Goal: Task Accomplishment & Management: Manage account settings

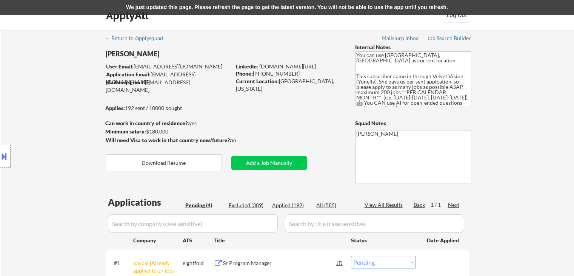
select select ""pending""
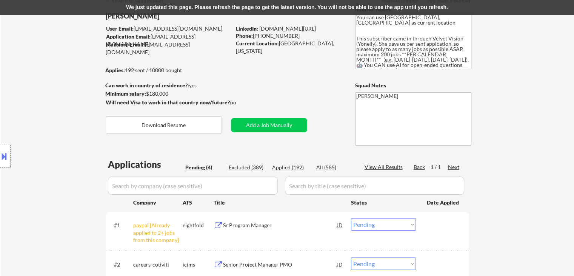
scroll to position [10, 0]
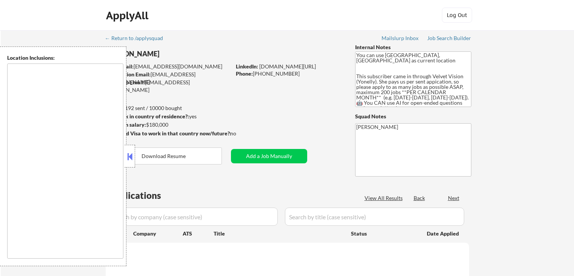
type textarea "San Francisco, CA Daly City, CA South San Francisco, CA Brisbane, CA Colma, CA …"
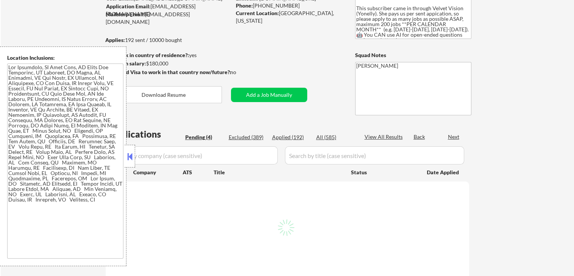
scroll to position [38, 0]
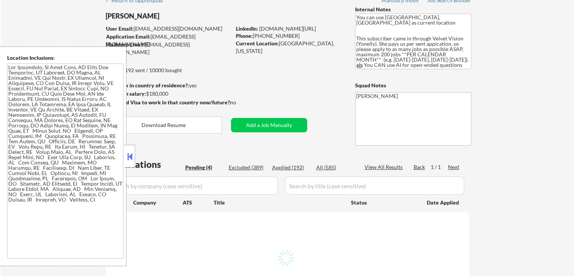
select select ""pending""
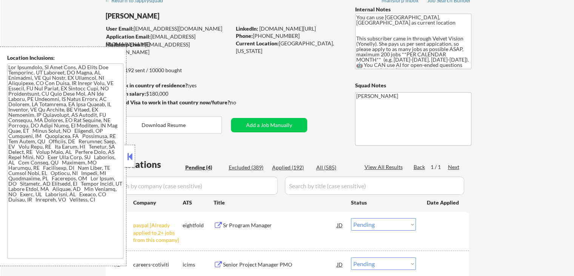
click at [134, 156] on div at bounding box center [130, 156] width 11 height 23
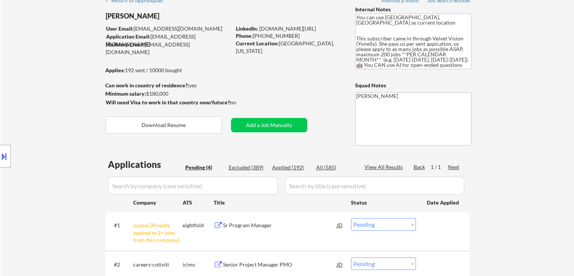
click at [71, 125] on div "Location Inclusions:" at bounding box center [67, 155] width 135 height 219
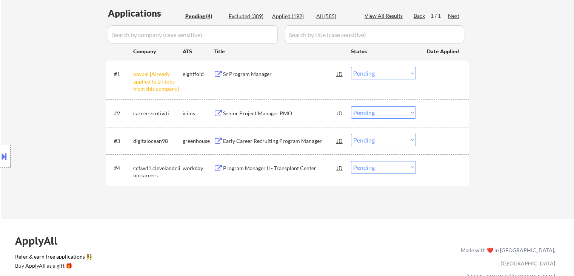
click at [63, 84] on div "Location Inclusions:" at bounding box center [67, 155] width 135 height 219
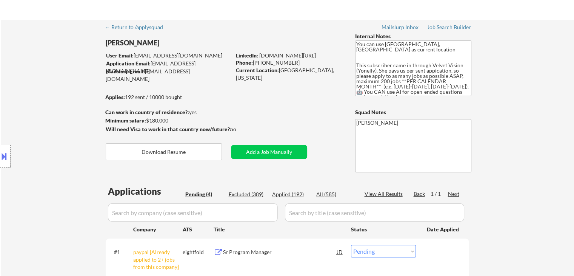
scroll to position [0, 0]
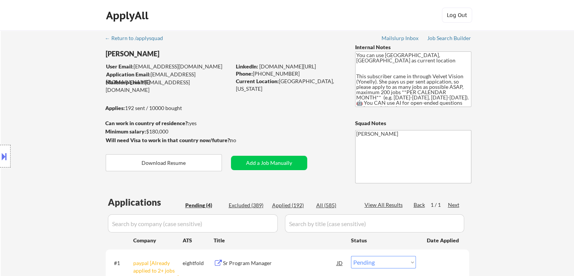
click at [55, 86] on div "Location Inclusions:" at bounding box center [67, 155] width 135 height 219
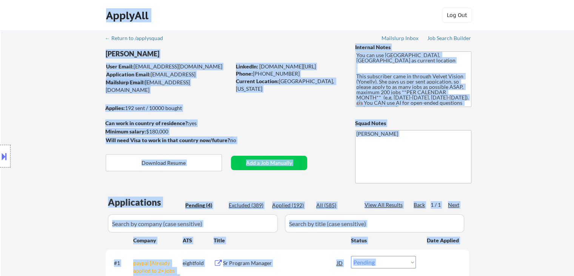
drag, startPoint x: 95, startPoint y: 100, endPoint x: 182, endPoint y: 103, distance: 86.9
click at [182, 103] on body "← Return to /applysquad Mailslurp Inbox Job Search Builder Raya Abdykulova User…" at bounding box center [287, 138] width 574 height 276
click at [215, 108] on div "Applies: 192 sent / 10000 bought" at bounding box center [168, 108] width 126 height 8
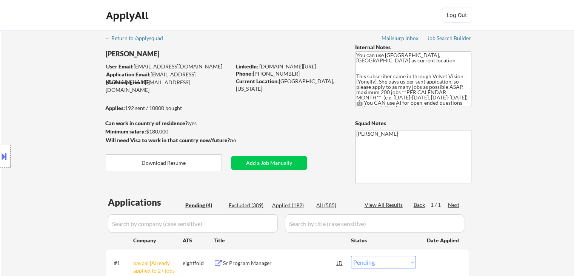
drag, startPoint x: 207, startPoint y: 109, endPoint x: 109, endPoint y: 117, distance: 98.4
click at [155, 114] on div "← Return to /applysquad Mailslurp Inbox Job Search Builder Raya Abdykulova User…" at bounding box center [287, 216] width 377 height 372
click at [0, 106] on div "Location Inclusions:" at bounding box center [67, 155] width 135 height 219
click at [26, 123] on div "Location Inclusions:" at bounding box center [67, 155] width 135 height 219
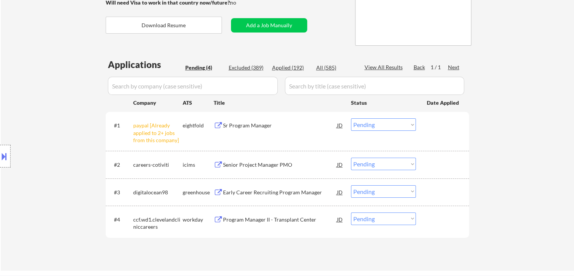
scroll to position [151, 0]
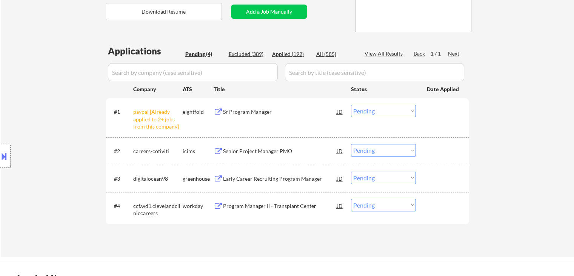
click at [51, 115] on div "Location Inclusions:" at bounding box center [67, 155] width 135 height 219
click at [80, 133] on div "Location Inclusions:" at bounding box center [67, 155] width 135 height 219
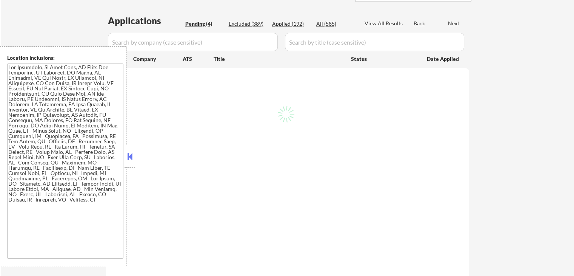
scroll to position [151, 0]
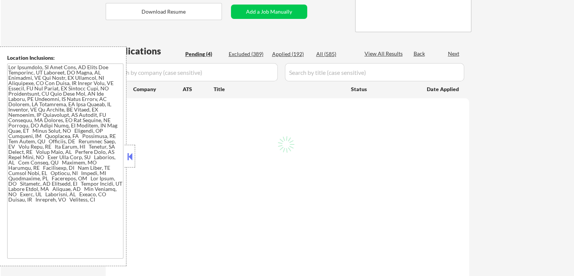
select select ""pending""
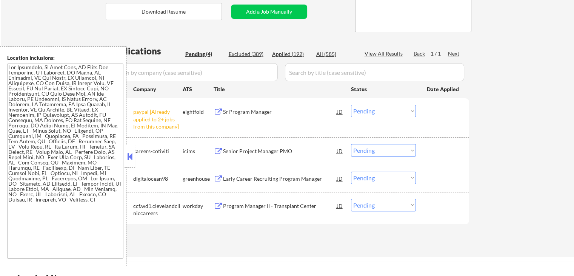
click at [131, 159] on button at bounding box center [130, 156] width 8 height 11
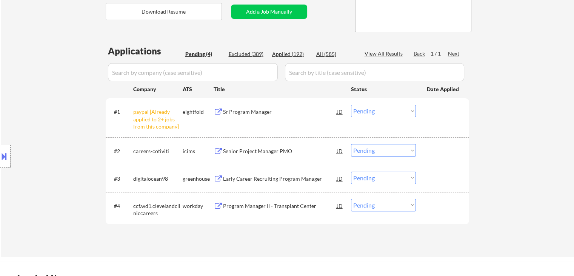
click at [562, 136] on div "← Return to /applysquad Mailslurp Inbox Job Search Builder Raya Abdykulova User…" at bounding box center [288, 68] width 574 height 378
drag, startPoint x: 561, startPoint y: 136, endPoint x: 560, endPoint y: 142, distance: 6.3
click at [560, 142] on div "← Return to /applysquad Mailslurp Inbox Job Search Builder Raya Abdykulova User…" at bounding box center [288, 68] width 574 height 378
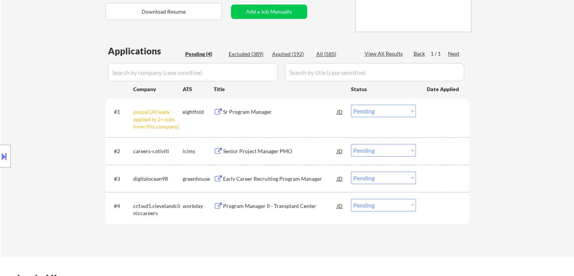
click at [560, 142] on div "← Return to /applysquad Mailslurp Inbox Job Search Builder Raya Abdykulova User…" at bounding box center [288, 68] width 574 height 378
click at [554, 150] on div "← Return to /applysquad Mailslurp Inbox Job Search Builder Raya Abdykulova User…" at bounding box center [288, 68] width 574 height 378
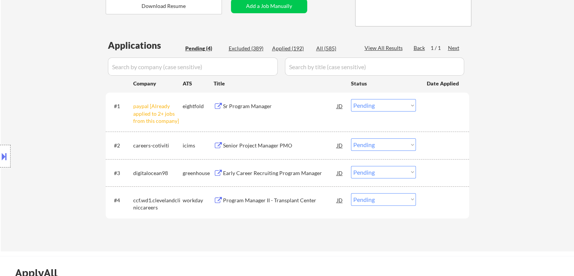
scroll to position [113, 0]
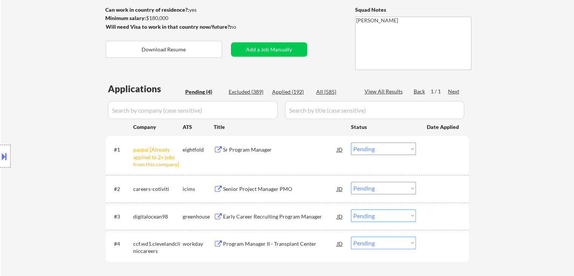
click at [50, 126] on div "Location Inclusions:" at bounding box center [67, 155] width 135 height 219
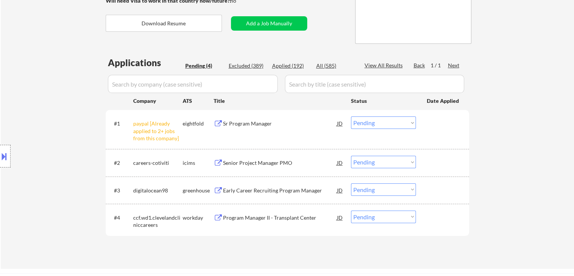
scroll to position [151, 0]
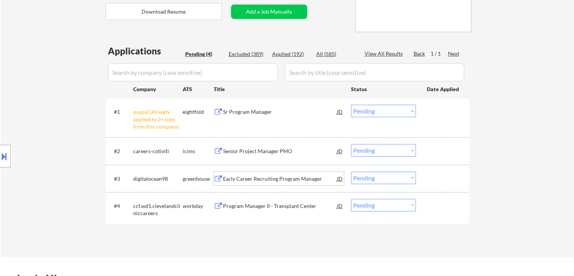
click at [257, 177] on div "Early Career Recruiting Program Manager" at bounding box center [280, 179] width 114 height 8
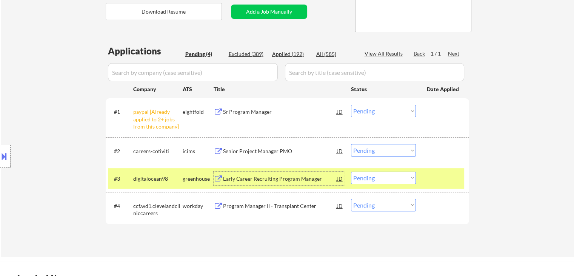
click at [5, 156] on button at bounding box center [4, 156] width 8 height 12
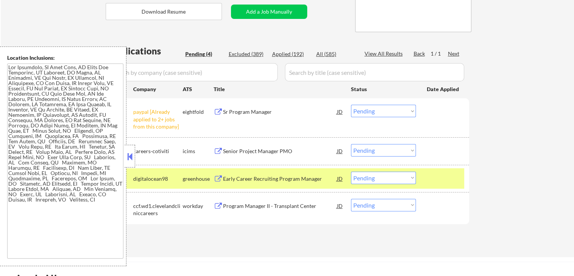
click at [56, 101] on textarea at bounding box center [65, 160] width 116 height 195
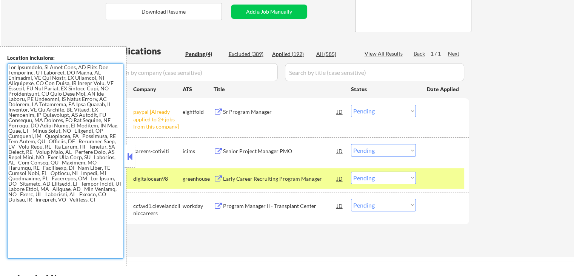
click at [133, 157] on button at bounding box center [130, 156] width 8 height 11
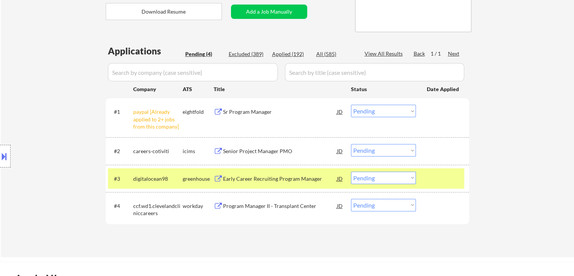
click at [389, 110] on select "Choose an option... Pending Applied Excluded (Questions) Excluded (Expired) Exc…" at bounding box center [383, 111] width 65 height 12
click at [351, 105] on select "Choose an option... Pending Applied Excluded (Questions) Excluded (Expired) Exc…" at bounding box center [383, 111] width 65 height 12
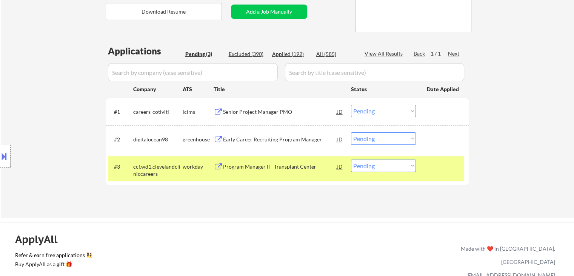
click at [270, 115] on div "Senior Project Manager PMO" at bounding box center [280, 112] width 114 height 8
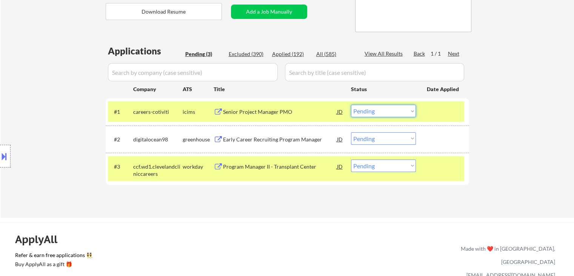
click at [412, 111] on select "Choose an option... Pending Applied Excluded (Questions) Excluded (Expired) Exc…" at bounding box center [383, 111] width 65 height 12
click at [351, 105] on select "Choose an option... Pending Applied Excluded (Questions) Excluded (Expired) Exc…" at bounding box center [383, 111] width 65 height 12
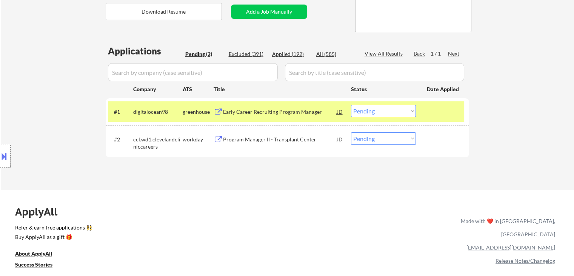
click at [444, 188] on div "← Return to /applysquad Mailslurp Inbox Job Search Builder Raya Abdykulova User…" at bounding box center [288, 34] width 574 height 311
click at [476, 158] on div "← Return to /applysquad Mailslurp Inbox Job Search Builder Raya Abdykulova User…" at bounding box center [288, 34] width 574 height 311
click at [27, 118] on div "Location Inclusions:" at bounding box center [67, 155] width 135 height 219
click at [53, 96] on div "Location Inclusions:" at bounding box center [67, 155] width 135 height 219
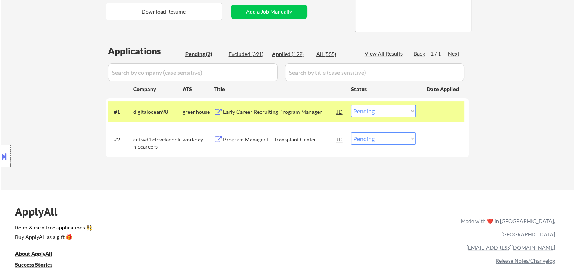
click at [55, 99] on div "Location Inclusions:" at bounding box center [67, 155] width 135 height 219
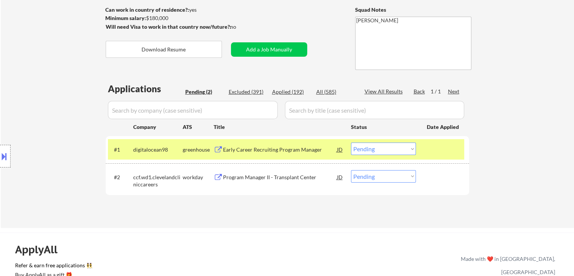
click at [65, 108] on div "Location Inclusions:" at bounding box center [67, 155] width 135 height 219
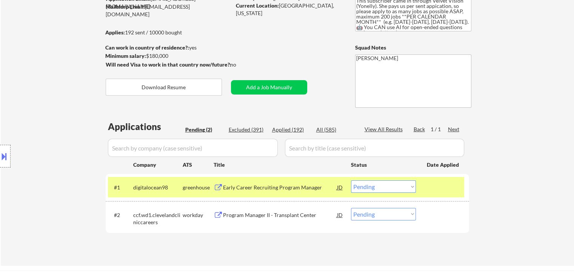
click at [65, 108] on div "Location Inclusions:" at bounding box center [67, 155] width 135 height 219
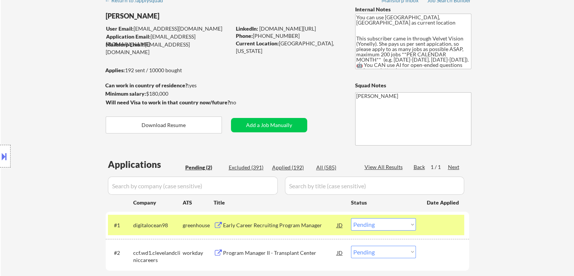
click at [65, 108] on div "Location Inclusions:" at bounding box center [67, 155] width 135 height 219
click at [498, 125] on div "← Return to /applysquad Mailslurp Inbox Job Search Builder Raya Abdykulova User…" at bounding box center [288, 147] width 574 height 311
click at [65, 86] on div "Location Inclusions:" at bounding box center [67, 155] width 135 height 219
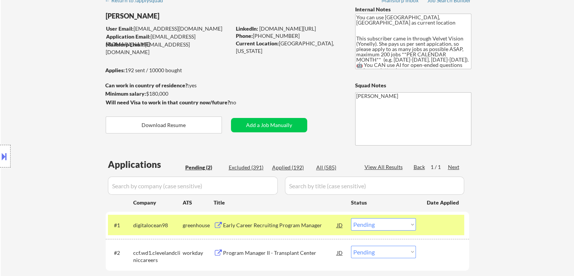
click at [65, 86] on div "Location Inclusions:" at bounding box center [67, 155] width 135 height 219
click at [64, 88] on div "Location Inclusions:" at bounding box center [67, 155] width 135 height 219
click at [66, 105] on div "Location Inclusions:" at bounding box center [67, 155] width 135 height 219
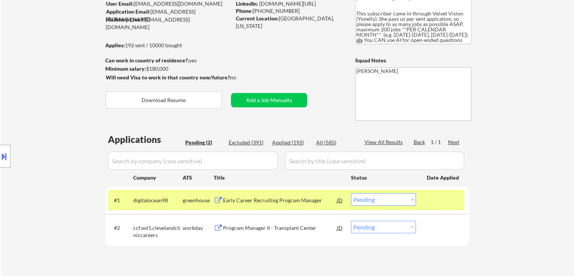
scroll to position [76, 0]
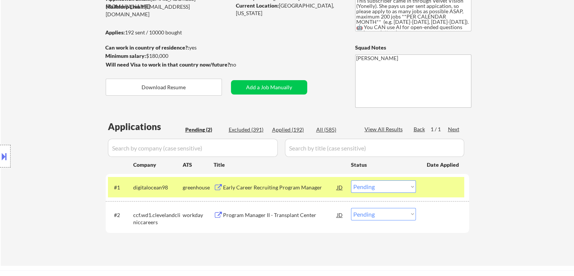
click at [51, 99] on div "Location Inclusions:" at bounding box center [67, 155] width 135 height 219
click at [51, 103] on div "Location Inclusions:" at bounding box center [67, 155] width 135 height 219
click at [50, 103] on div "Location Inclusions:" at bounding box center [67, 155] width 135 height 219
click at [47, 104] on div "Location Inclusions:" at bounding box center [67, 155] width 135 height 219
click at [47, 105] on div "Location Inclusions:" at bounding box center [67, 155] width 135 height 219
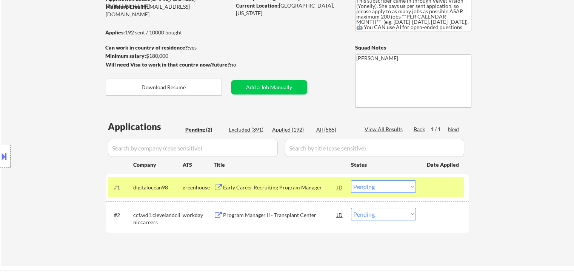
click at [47, 105] on div "Location Inclusions:" at bounding box center [67, 155] width 135 height 219
click at [46, 105] on div "Location Inclusions:" at bounding box center [67, 155] width 135 height 219
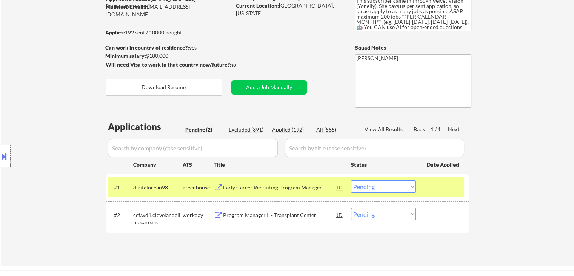
click at [46, 105] on div "Location Inclusions:" at bounding box center [67, 155] width 135 height 219
click at [28, 94] on div "Location Inclusions:" at bounding box center [67, 155] width 135 height 219
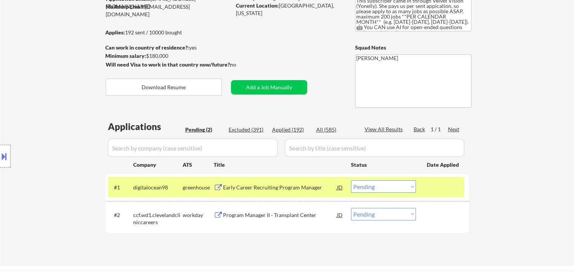
click at [28, 94] on div "Location Inclusions:" at bounding box center [67, 155] width 135 height 219
click at [28, 96] on div "Location Inclusions:" at bounding box center [67, 155] width 135 height 219
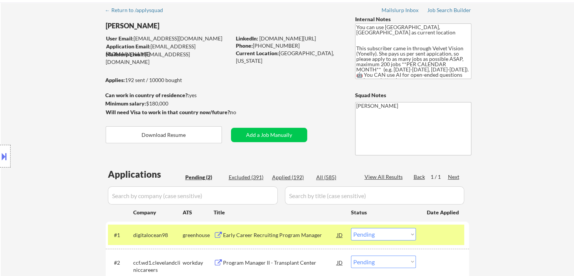
scroll to position [0, 0]
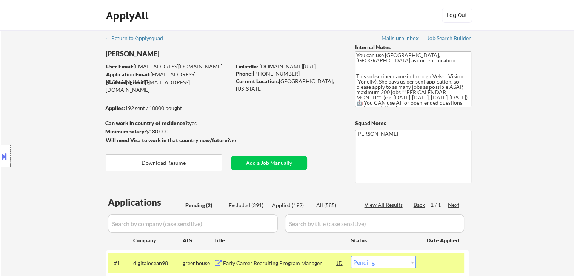
click at [59, 135] on div "Location Inclusions:" at bounding box center [67, 155] width 135 height 219
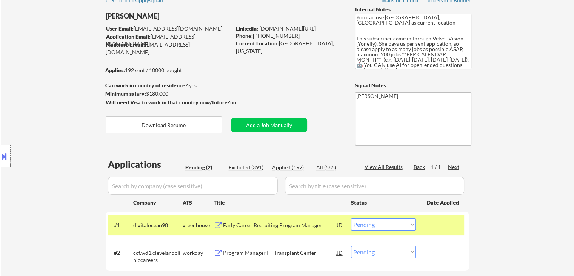
click at [59, 135] on div "Location Inclusions:" at bounding box center [67, 155] width 135 height 219
click at [60, 132] on div "Location Inclusions:" at bounding box center [67, 155] width 135 height 219
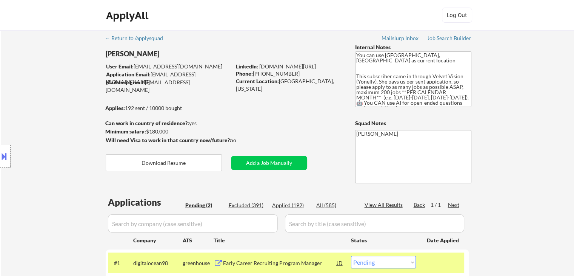
click at [60, 132] on div "Location Inclusions:" at bounding box center [67, 155] width 135 height 219
click at [57, 114] on div "Location Inclusions:" at bounding box center [67, 155] width 135 height 219
click at [54, 120] on div "Location Inclusions:" at bounding box center [67, 155] width 135 height 219
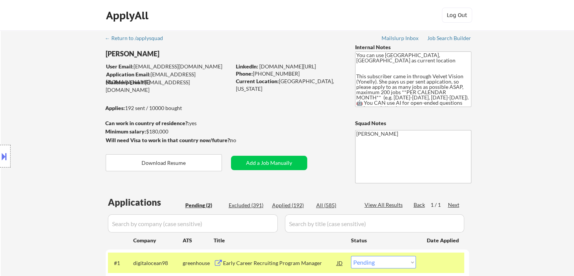
click at [59, 112] on div "Location Inclusions:" at bounding box center [67, 155] width 135 height 219
click at [500, 99] on div "← Return to /applysquad Mailslurp Inbox Job Search Builder Raya Abdykulova User…" at bounding box center [288, 185] width 574 height 311
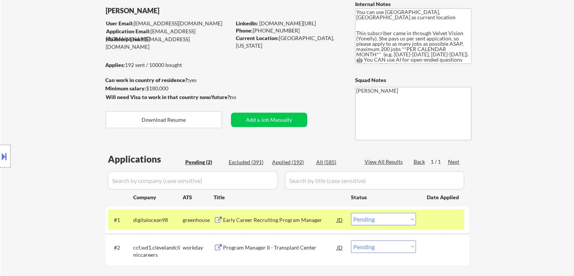
scroll to position [76, 0]
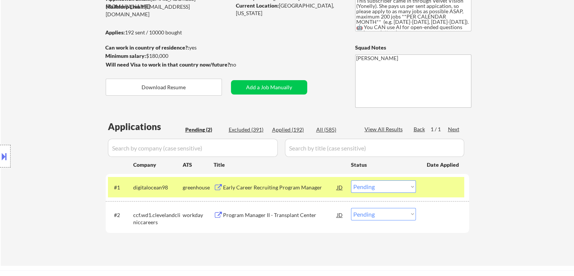
click at [514, 105] on div "← Return to /applysquad Mailslurp Inbox Job Search Builder Raya Abdykulova User…" at bounding box center [288, 110] width 574 height 311
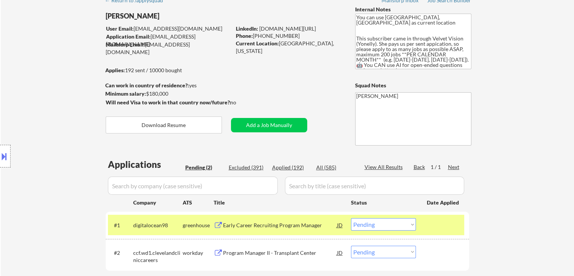
scroll to position [189, 0]
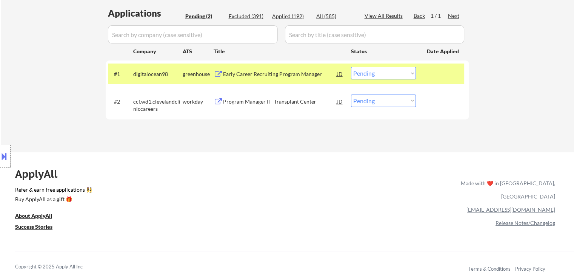
click at [274, 74] on div "Early Career Recruiting Program Manager" at bounding box center [280, 74] width 114 height 8
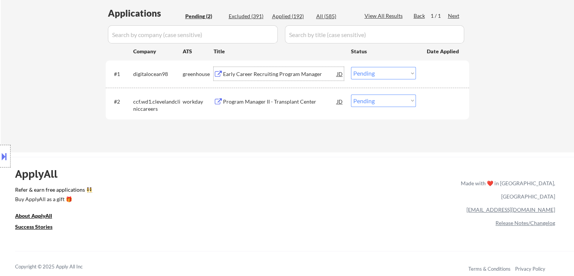
click at [394, 73] on select "Choose an option... Pending Applied Excluded (Questions) Excluded (Expired) Exc…" at bounding box center [383, 73] width 65 height 12
click at [351, 67] on select "Choose an option... Pending Applied Excluded (Questions) Excluded (Expired) Exc…" at bounding box center [383, 73] width 65 height 12
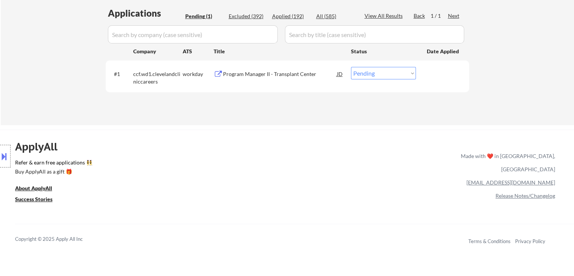
click at [244, 71] on div "Program Manager II - Transplant Center" at bounding box center [280, 74] width 114 height 8
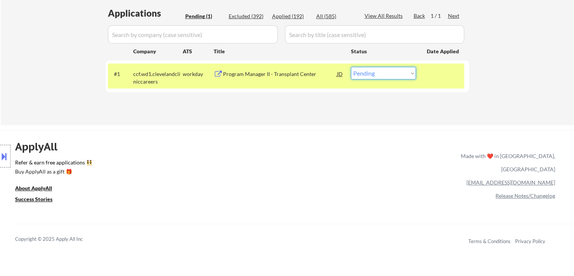
click at [410, 73] on select "Choose an option... Pending Applied Excluded (Questions) Excluded (Expired) Exc…" at bounding box center [383, 73] width 65 height 12
select select ""applied""
click at [351, 67] on select "Choose an option... Pending Applied Excluded (Questions) Excluded (Expired) Exc…" at bounding box center [383, 73] width 65 height 12
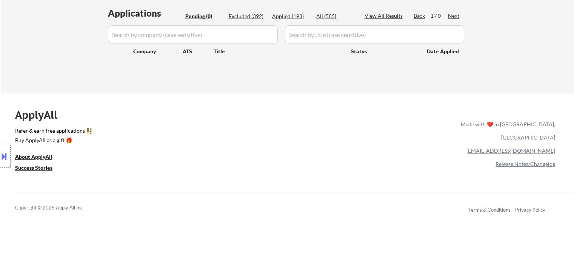
click at [364, 183] on div "ApplyAll Refer & earn free applications 👯‍♀️ Buy ApplyAll as a gift 🎁 About App…" at bounding box center [287, 163] width 574 height 120
click at [333, 175] on div "ApplyAll Refer & earn free applications 👯‍♀️ Buy ApplyAll as a gift 🎁 About App…" at bounding box center [287, 163] width 574 height 120
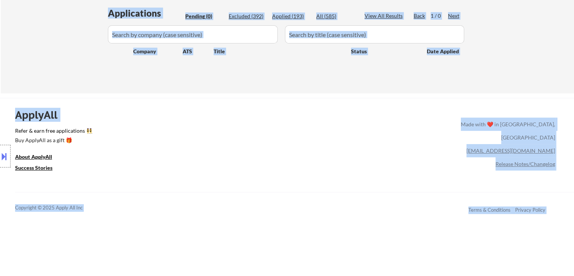
drag, startPoint x: 347, startPoint y: 67, endPoint x: 190, endPoint y: 131, distance: 170.0
click at [190, 131] on link "Refer & earn free applications 👯‍♀️" at bounding box center [159, 132] width 288 height 8
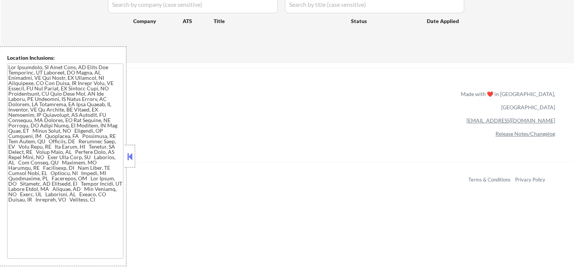
scroll to position [189, 0]
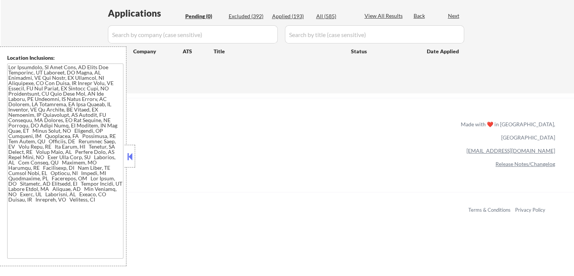
click at [131, 160] on button at bounding box center [130, 156] width 8 height 11
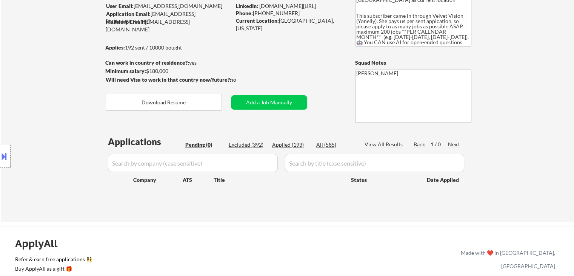
scroll to position [0, 0]
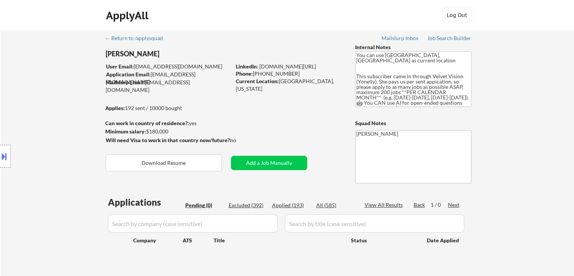
click at [308, 111] on div "← Return to /applysquad Mailslurp Inbox Job Search Builder Raya Abdykulova User…" at bounding box center [287, 153] width 377 height 246
click at [536, 129] on div "← Return to /applysquad Mailslurp Inbox Job Search Builder Raya Abdykulova User…" at bounding box center [288, 156] width 574 height 252
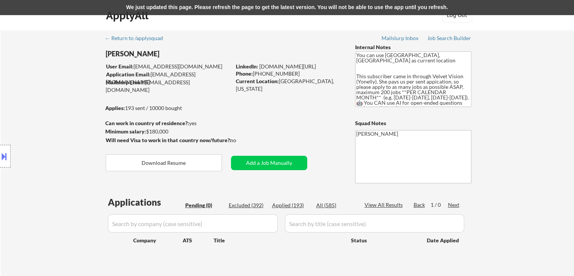
click at [322, 77] on div "Phone: 415-413-6131" at bounding box center [289, 74] width 107 height 8
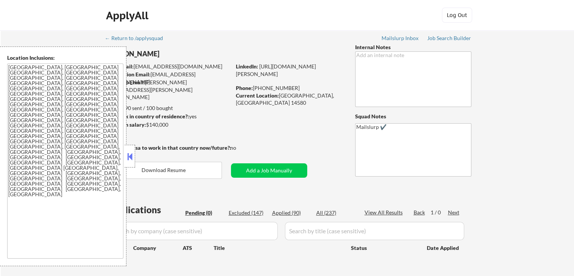
click at [129, 158] on button at bounding box center [130, 156] width 8 height 11
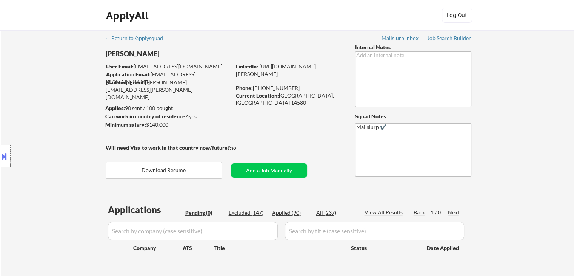
click at [319, 139] on div "← Return to /applysquad Mailslurp Inbox Job Search Builder William Visconte Use…" at bounding box center [287, 156] width 377 height 253
click at [294, 129] on div "← Return to /applysquad Mailslurp Inbox Job Search Builder William Visconte Use…" at bounding box center [287, 156] width 377 height 253
drag, startPoint x: 11, startPoint y: 112, endPoint x: 31, endPoint y: 123, distance: 23.1
click at [11, 111] on div "Location Inclusions: Webster, NY Penfield, NY Irondequoit, NY East Rochester, N…" at bounding box center [67, 155] width 135 height 219
drag, startPoint x: 15, startPoint y: 113, endPoint x: 263, endPoint y: 199, distance: 262.1
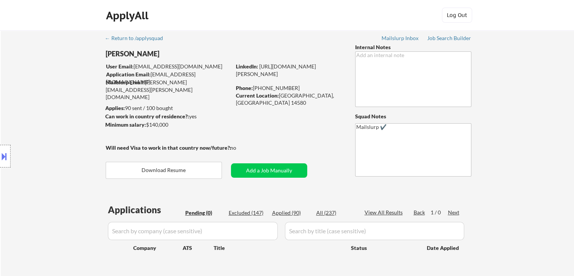
click at [15, 112] on div "Location Inclusions: Webster, NY Penfield, NY Irondequoit, NY East Rochester, N…" at bounding box center [67, 155] width 135 height 219
click at [285, 206] on div "Applications Pending (0) Excluded (147) Applied (90) All (237) View All Results…" at bounding box center [288, 239] width 364 height 72
click at [285, 213] on div "Applied (90)" at bounding box center [291, 213] width 38 height 8
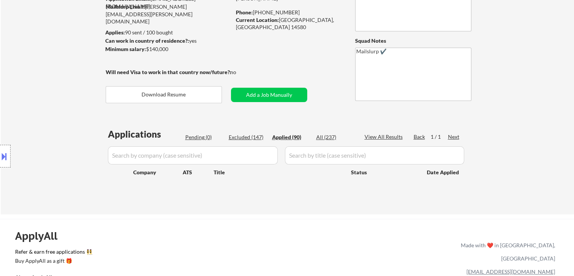
scroll to position [55, 0]
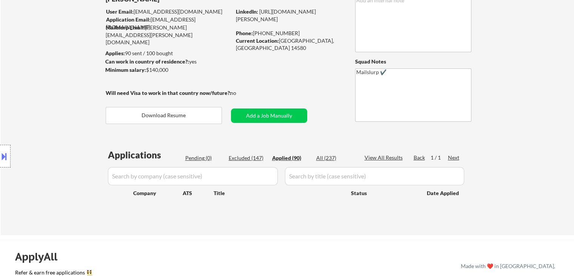
click at [66, 93] on div "Location Inclusions: Webster, NY Penfield, NY Irondequoit, NY East Rochester, N…" at bounding box center [67, 155] width 135 height 219
select select ""applied""
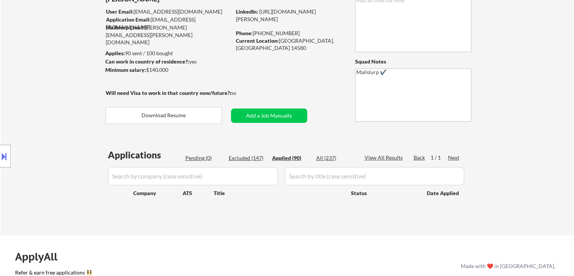
select select ""applied""
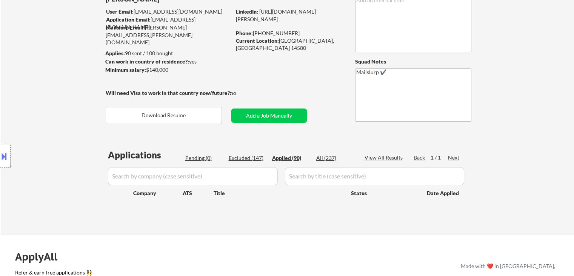
select select ""applied""
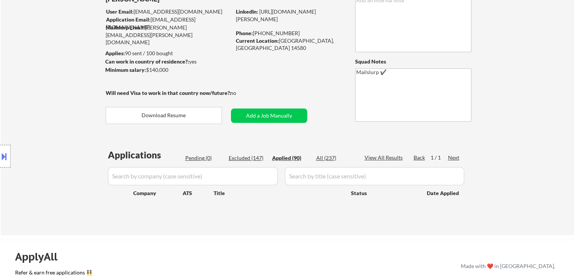
select select ""applied""
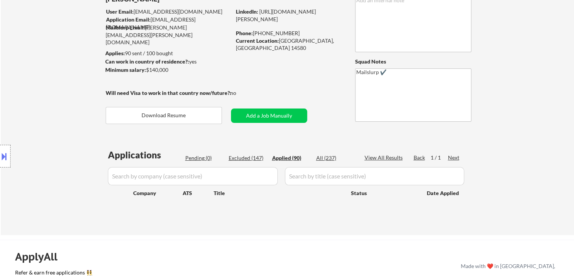
select select ""applied""
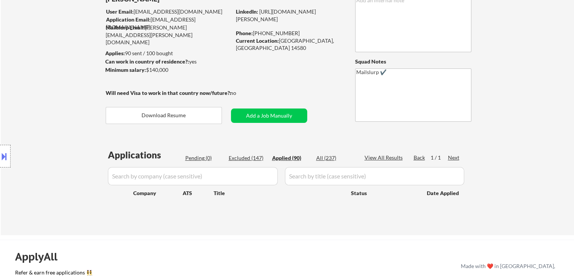
select select ""applied""
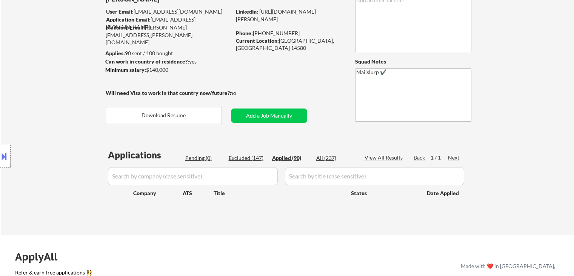
select select ""applied""
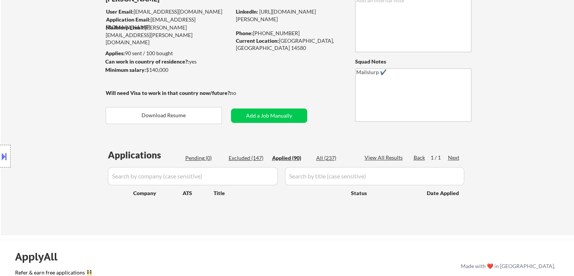
select select ""applied""
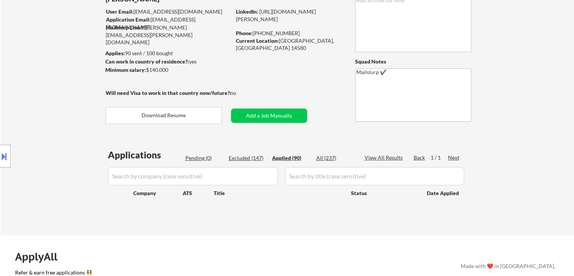
select select ""applied""
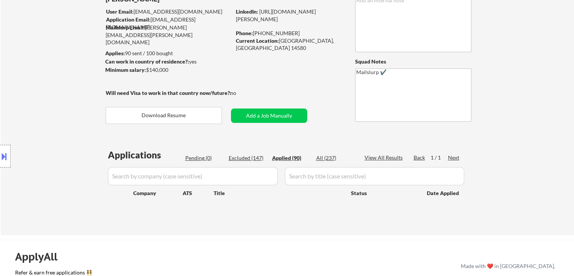
select select ""applied""
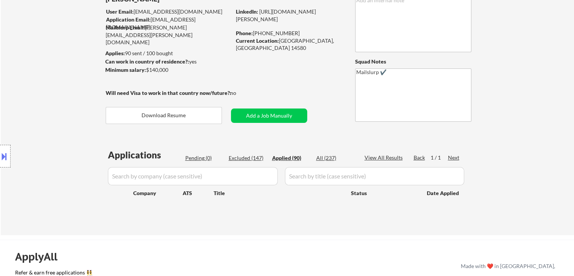
select select ""applied""
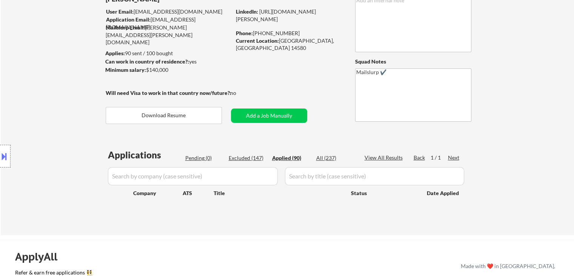
select select ""applied""
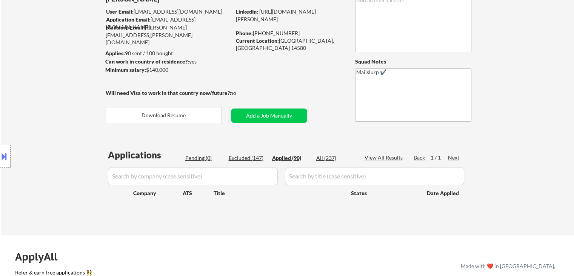
select select ""applied""
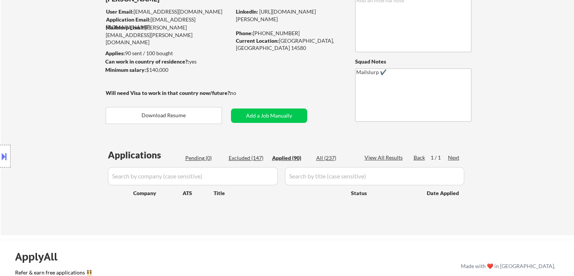
select select ""applied""
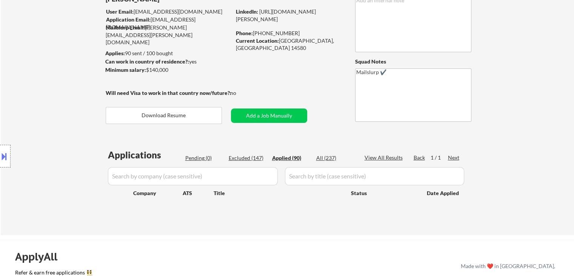
select select ""applied""
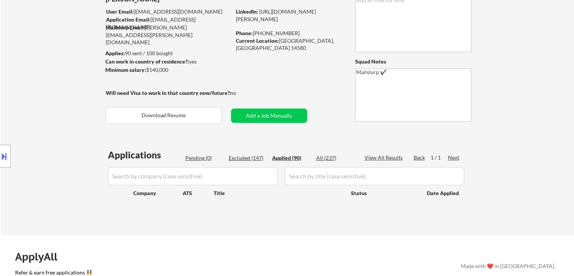
select select ""applied""
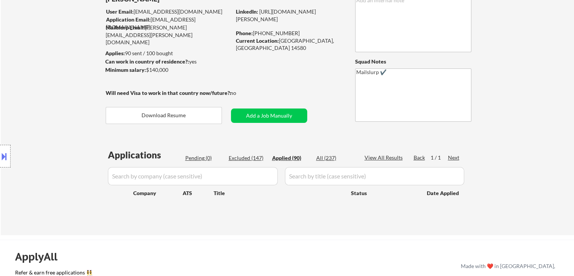
select select ""applied""
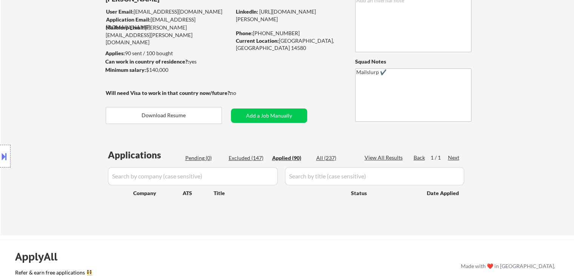
select select ""applied""
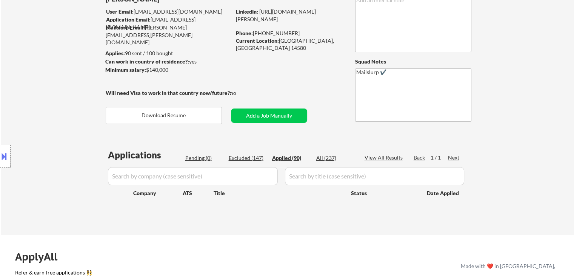
select select ""applied""
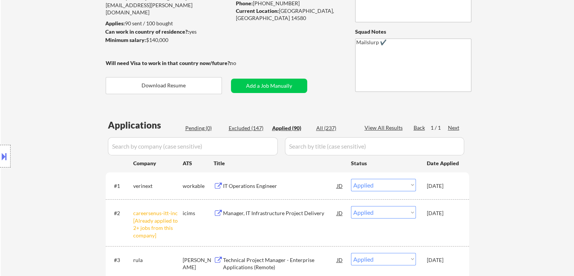
scroll to position [113, 0]
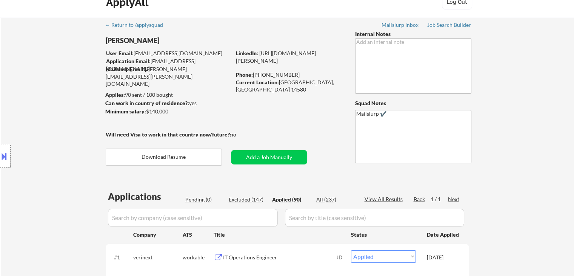
scroll to position [0, 0]
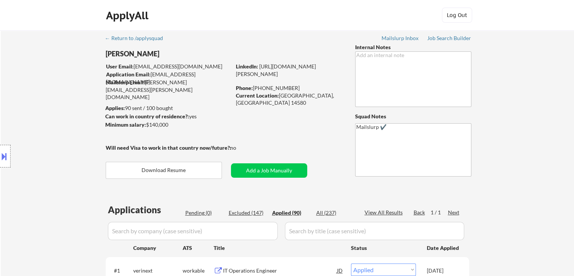
drag, startPoint x: 54, startPoint y: 114, endPoint x: 71, endPoint y: 110, distance: 17.3
click at [54, 112] on div "Location Inclusions: Webster, NY Penfield, NY Irondequoit, NY East Rochester, N…" at bounding box center [67, 155] width 135 height 219
drag, startPoint x: 498, startPoint y: 41, endPoint x: 441, endPoint y: 134, distance: 109.2
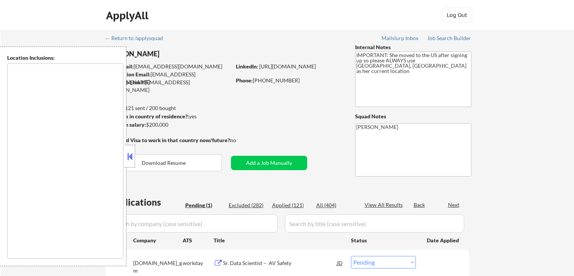
select select ""pending""
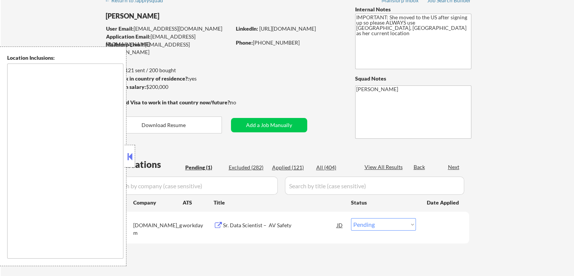
scroll to position [38, 0]
type textarea "[GEOGRAPHIC_DATA], [GEOGRAPHIC_DATA] [GEOGRAPHIC_DATA], [GEOGRAPHIC_DATA] [GEOG…"
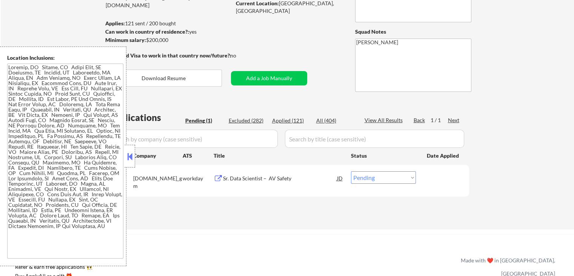
scroll to position [113, 0]
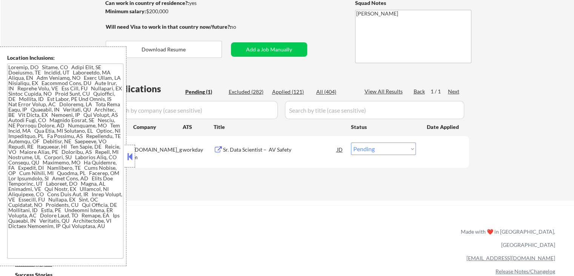
click at [276, 94] on div "Applied (121)" at bounding box center [291, 92] width 38 height 8
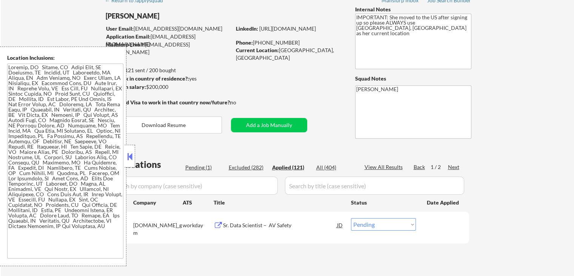
click at [131, 160] on button at bounding box center [130, 156] width 8 height 11
select select ""applied""
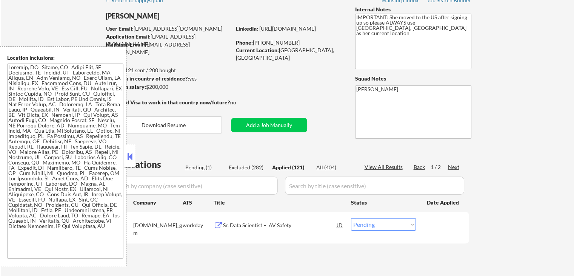
select select ""applied""
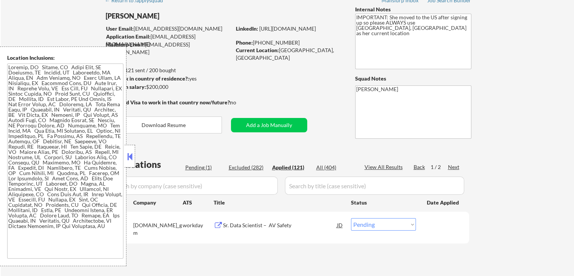
select select ""applied""
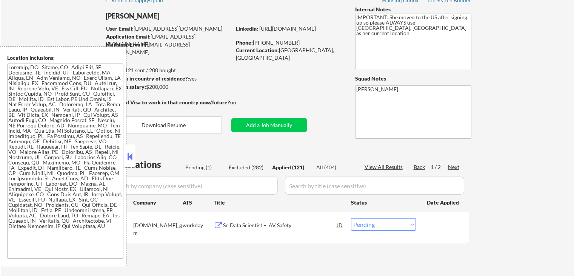
select select ""applied""
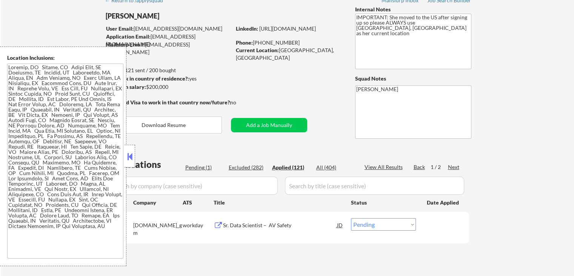
select select ""applied""
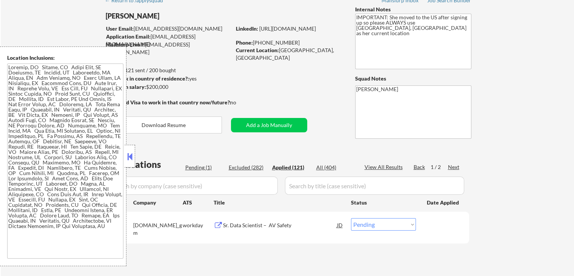
select select ""applied""
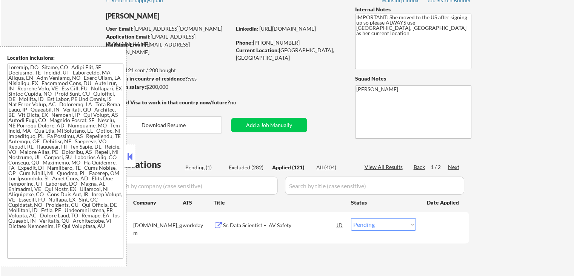
select select ""applied""
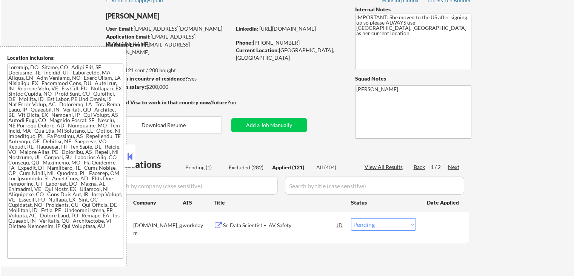
select select ""applied""
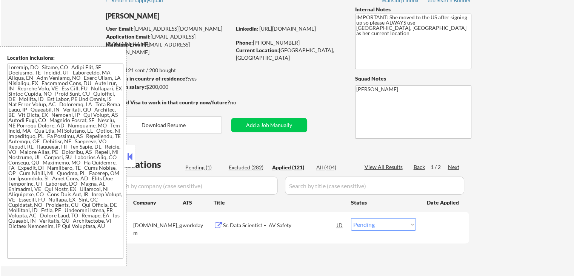
select select ""applied""
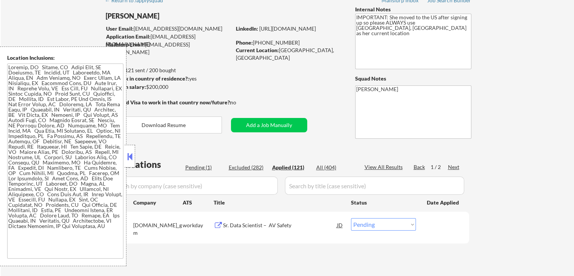
select select ""applied""
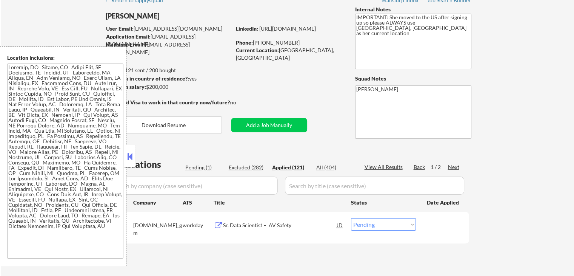
select select ""applied""
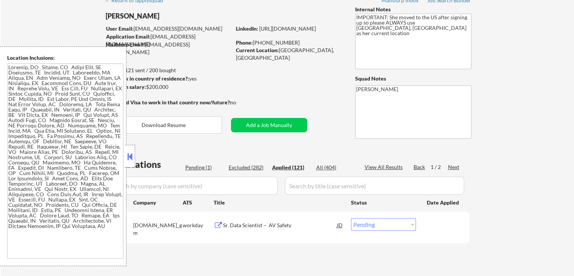
select select ""applied""
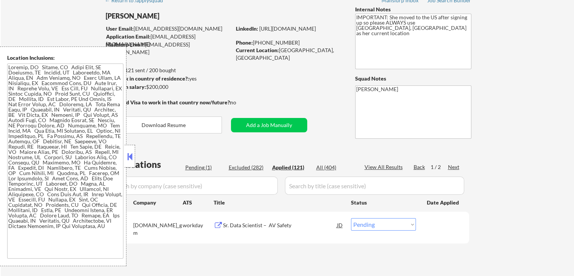
select select ""applied""
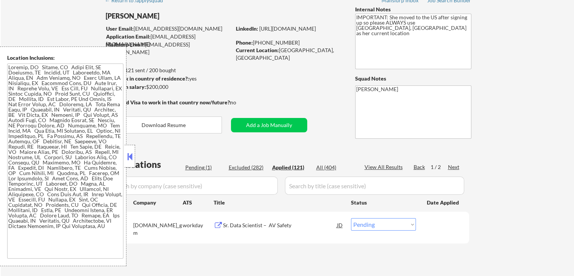
select select ""applied""
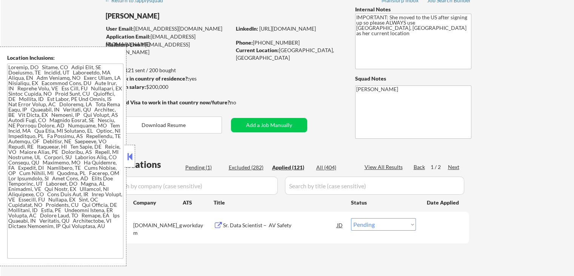
select select ""applied""
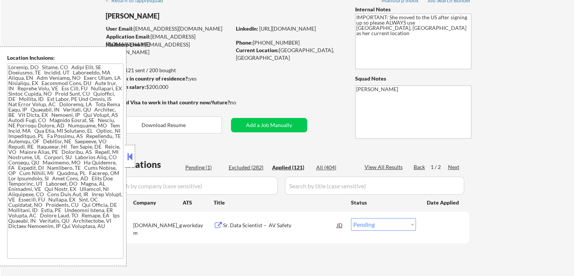
select select ""applied""
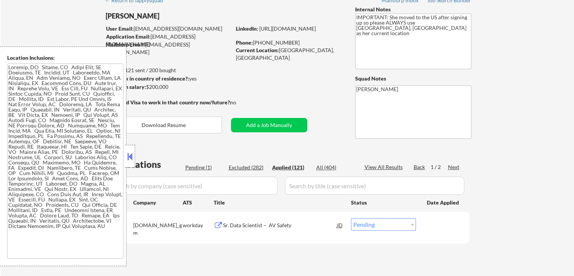
select select ""applied""
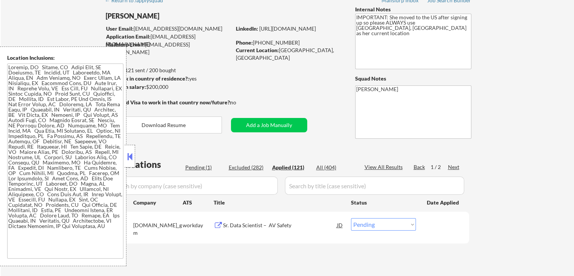
select select ""applied""
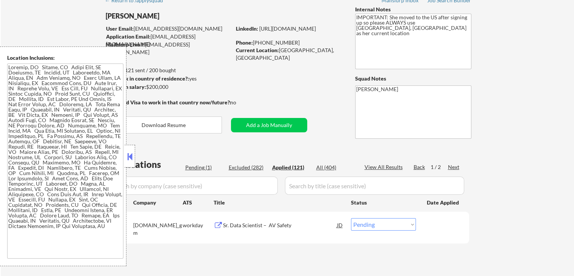
select select ""applied""
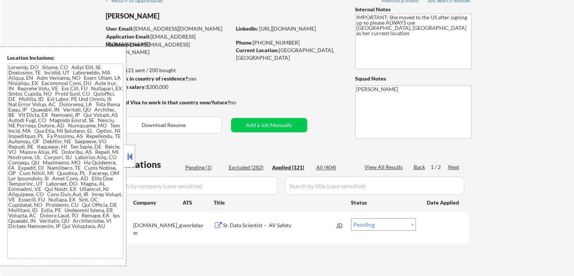
select select ""applied""
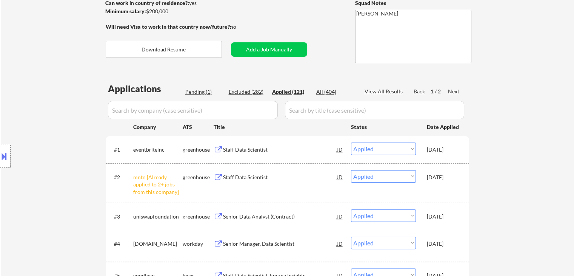
scroll to position [151, 0]
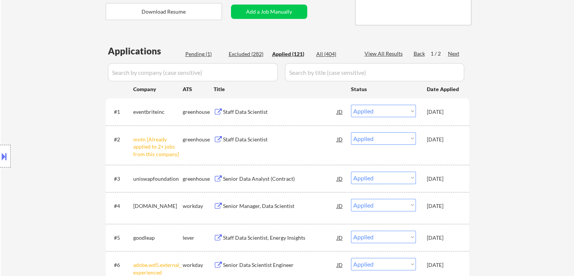
click at [201, 55] on div "Pending (1)" at bounding box center [204, 54] width 38 height 8
select select ""pending""
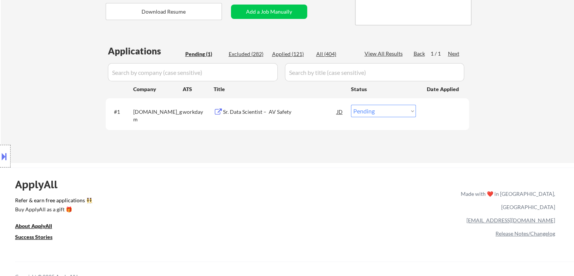
drag, startPoint x: 501, startPoint y: 96, endPoint x: 448, endPoint y: 32, distance: 82.9
click at [501, 96] on div "← Return to /applysquad Mailslurp Inbox Job Search Builder Linzi Jiang User Ema…" at bounding box center [288, 21] width 574 height 284
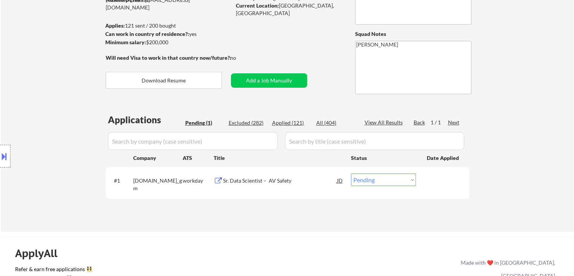
scroll to position [38, 0]
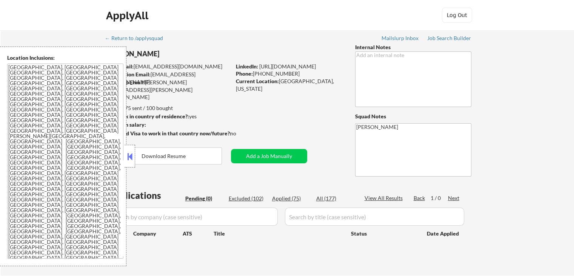
scroll to position [76, 0]
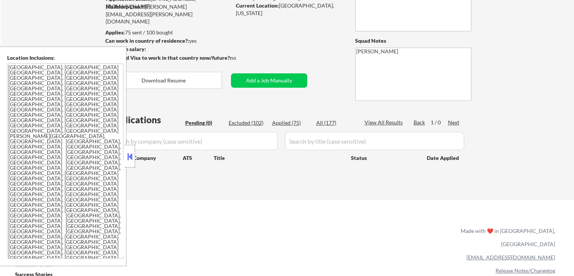
drag, startPoint x: 129, startPoint y: 157, endPoint x: 251, endPoint y: 146, distance: 122.5
click at [129, 157] on button at bounding box center [130, 156] width 8 height 11
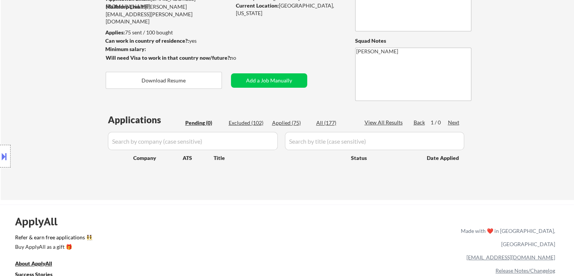
click at [247, 118] on div "Applications Pending (0) Excluded (102) Applied (75) All (177) View All Results…" at bounding box center [288, 149] width 364 height 72
click at [245, 124] on div "Excluded (102)" at bounding box center [248, 123] width 38 height 8
click at [245, 123] on div "Excluded (102)" at bounding box center [248, 123] width 38 height 8
select select ""excluded__expired_""
select select ""excluded""
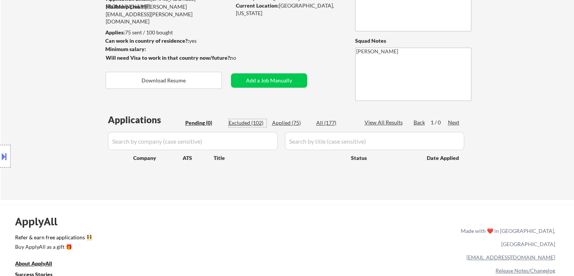
select select ""excluded""
select select ""excluded__location_""
select select ""excluded__expired_""
select select ""excluded__location_""
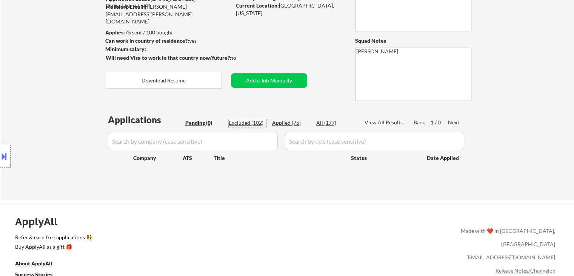
select select ""excluded__location_""
select select ""excluded__expired_""
select select ""excluded__location_""
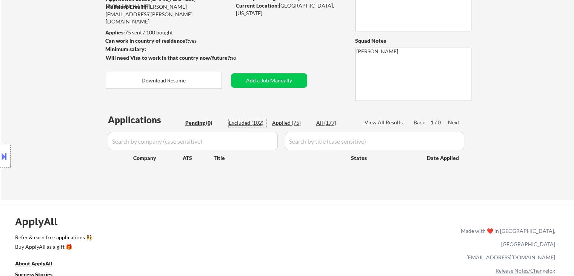
select select ""excluded__other_""
select select ""excluded""
select select ""excluded__other_""
select select ""excluded""
select select ""excluded__location_""
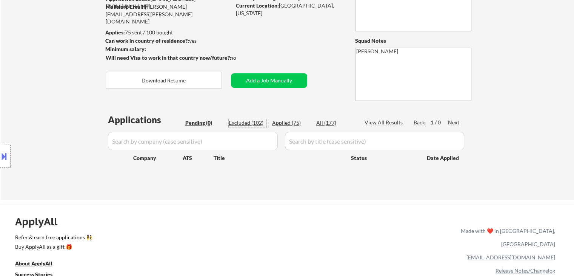
select select ""excluded__expired_""
select select ""excluded__location_""
select select ""excluded""
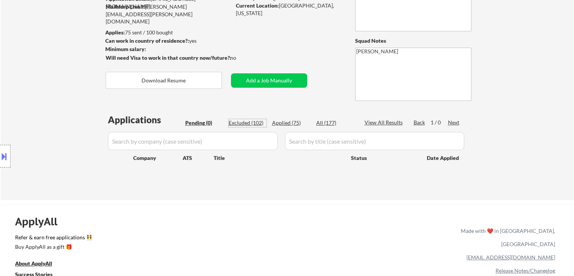
select select ""excluded""
select select ""excluded__location_""
select select ""excluded__expired_""
select select ""excluded__location_""
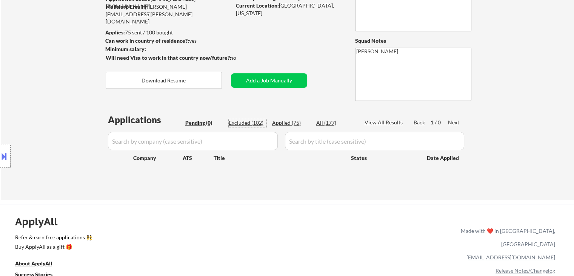
select select ""excluded__expired_""
select select ""excluded__location_""
select select ""excluded""
select select ""excluded__expired_""
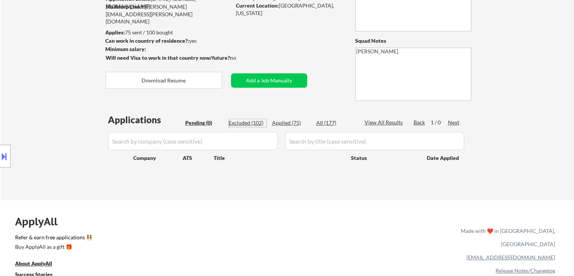
select select ""excluded""
select select ""excluded__location_""
select select ""excluded""
select select ""excluded__location_""
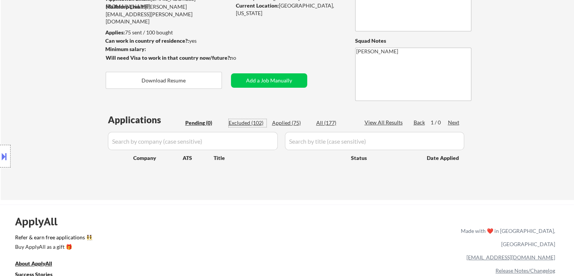
select select ""excluded__location_""
select select ""excluded__other_""
select select ""excluded""
select select ""excluded__location_""
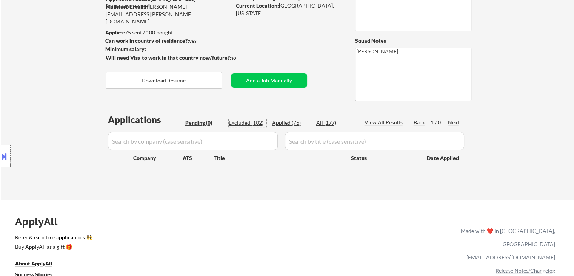
select select ""excluded__expired_""
select select ""excluded""
select select ""excluded__location_""
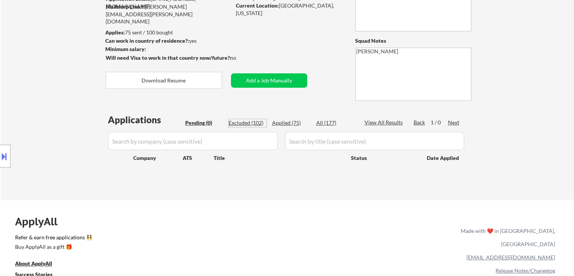
select select ""excluded__expired_""
select select ""excluded__location_""
select select ""excluded__other_""
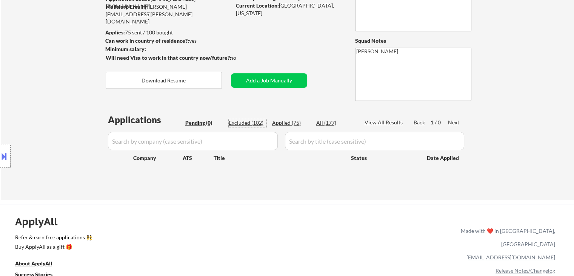
select select ""excluded__location_""
select select ""excluded__other_""
select select ""excluded""
select select ""excluded__expired_""
select select ""excluded__other_""
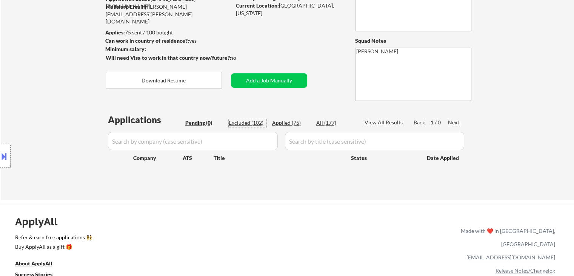
select select ""excluded__other_""
select select ""excluded__expired_""
select select ""excluded__other_""
select select ""excluded""
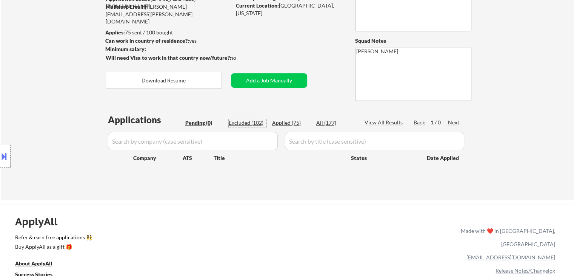
select select ""excluded__location_""
select select ""excluded__expired_""
select select ""excluded""
select select ""excluded__expired_""
select select ""excluded""
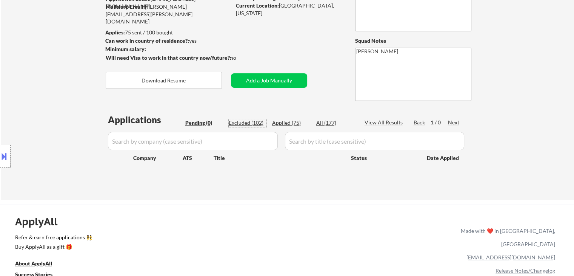
select select ""excluded__location_""
select select ""excluded__expired_""
select select ""excluded""
select select ""excluded__location_""
select select ""excluded__expired_""
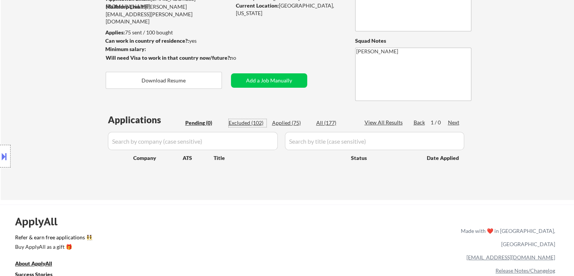
select select ""excluded__location_""
select select ""excluded""
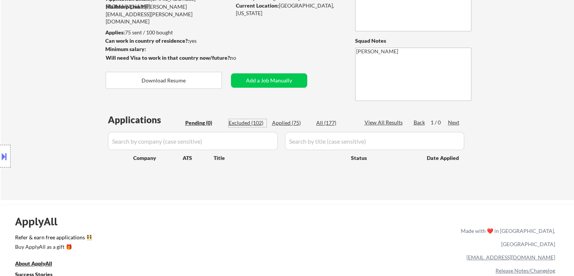
select select ""excluded__location_""
select select ""excluded""
select select ""excluded__location_""
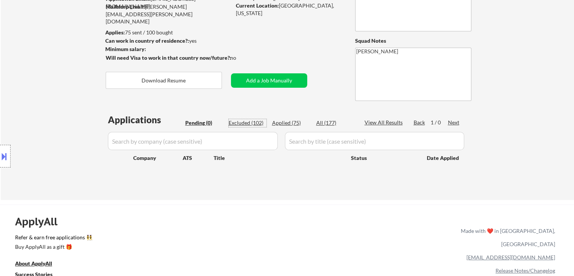
select select ""excluded__location_""
select select ""excluded""
select select ""excluded__other_""
select select ""excluded__expired_""
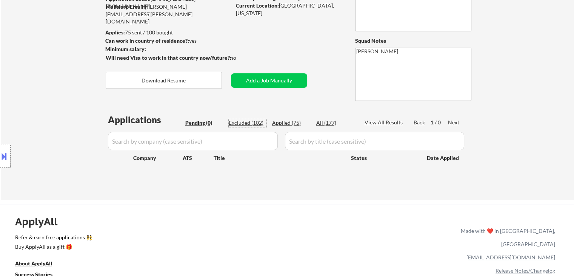
select select ""excluded__location_""
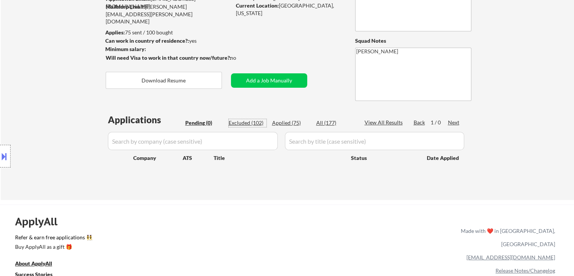
select select ""excluded__location_""
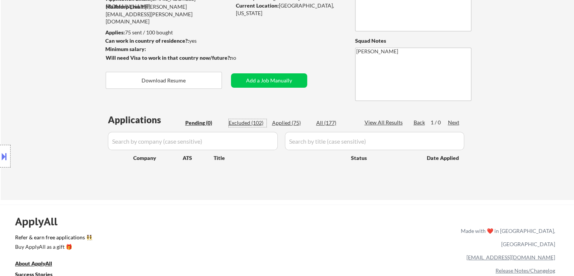
select select ""excluded__location_""
select select ""excluded__expired_""
select select ""excluded""
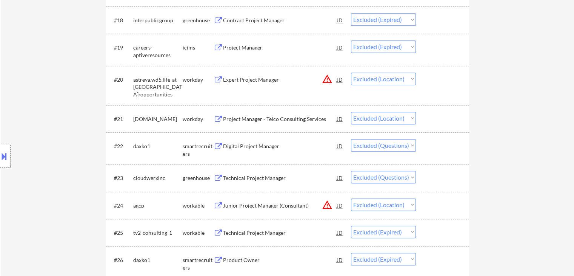
scroll to position [944, 0]
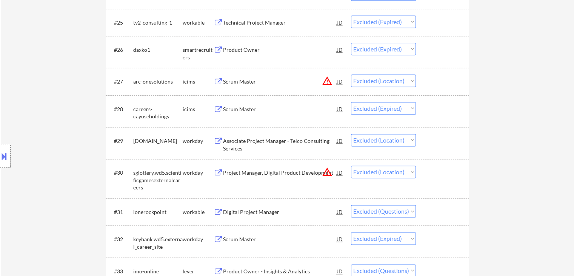
click at [4, 162] on div at bounding box center [5, 156] width 11 height 23
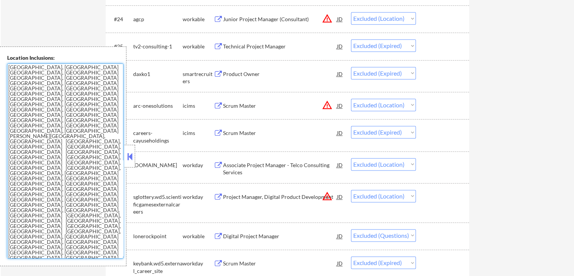
drag, startPoint x: 86, startPoint y: 151, endPoint x: 0, endPoint y: 84, distance: 108.9
click at [0, 86] on div "Location Inclusions: Phoenix, AZ Tempe, AZ Scottsdale, AZ Glendale, AZ Mesa, AZ…" at bounding box center [63, 155] width 126 height 219
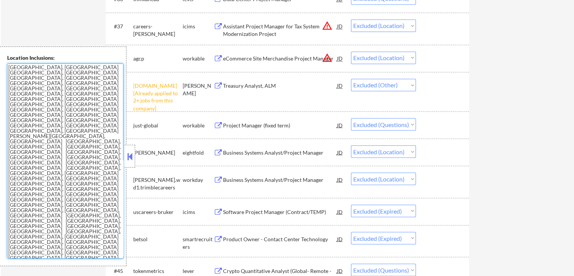
scroll to position [1359, 0]
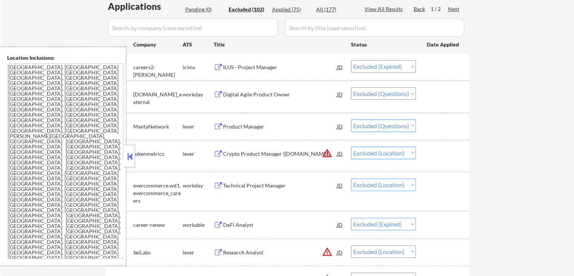
scroll to position [0, 0]
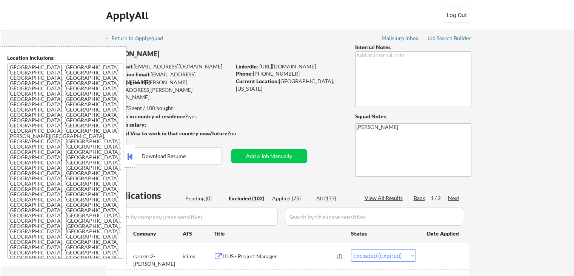
drag, startPoint x: 133, startPoint y: 157, endPoint x: 119, endPoint y: 161, distance: 15.0
click at [133, 157] on button at bounding box center [130, 156] width 8 height 11
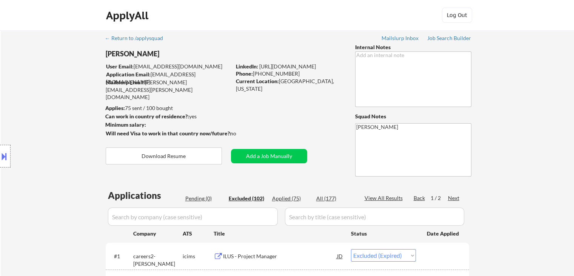
drag, startPoint x: 554, startPoint y: 147, endPoint x: 530, endPoint y: 159, distance: 27.0
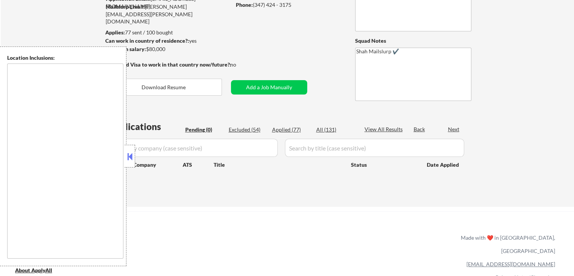
type textarea "[GEOGRAPHIC_DATA], [GEOGRAPHIC_DATA] [GEOGRAPHIC_DATA], [GEOGRAPHIC_DATA] [GEOG…"
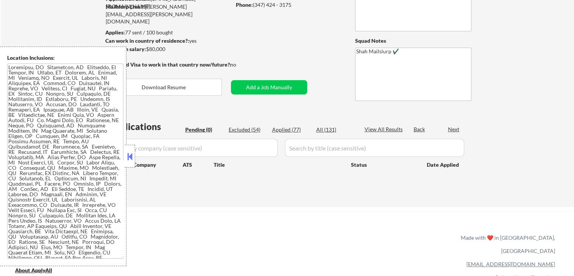
scroll to position [76, 0]
click at [247, 128] on div "Excluded (54)" at bounding box center [248, 130] width 38 height 8
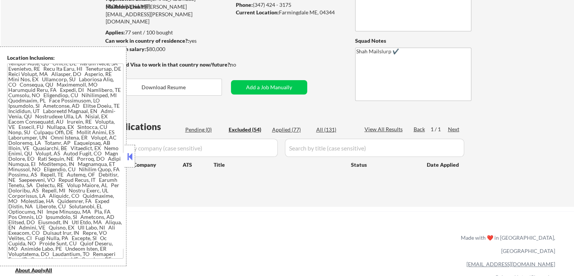
scroll to position [235, 0]
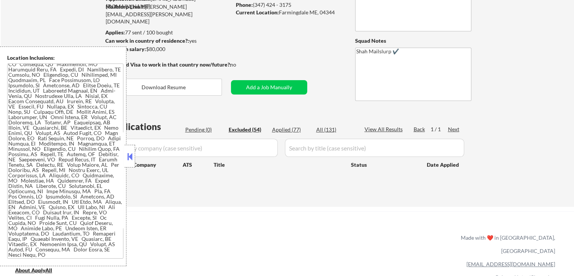
click at [128, 158] on button at bounding box center [130, 156] width 8 height 11
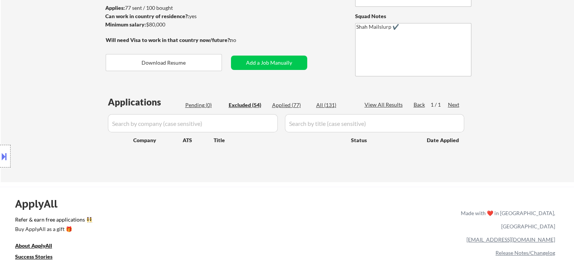
scroll to position [113, 0]
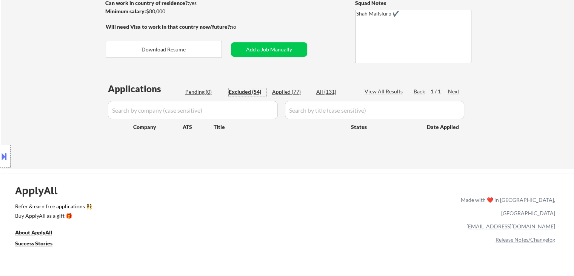
click at [249, 89] on div "Excluded (54)" at bounding box center [248, 92] width 38 height 8
click at [245, 91] on div "Excluded (54)" at bounding box center [248, 92] width 38 height 8
select select ""excluded__location_""
select select ""excluded__expired_""
select select ""excluded__location_""
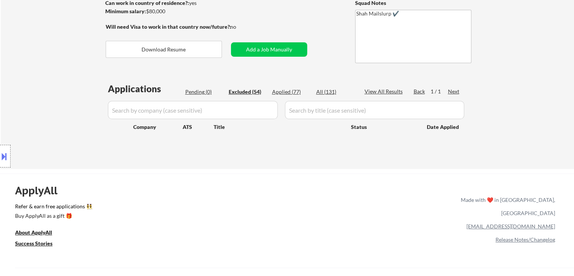
select select ""excluded__location_""
select select ""excluded""
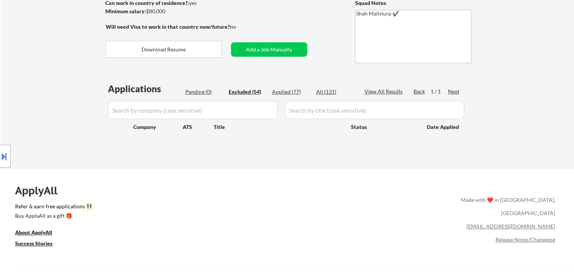
select select ""excluded__other_""
select select ""excluded__expired_""
select select ""excluded""
select select ""excluded__location_""
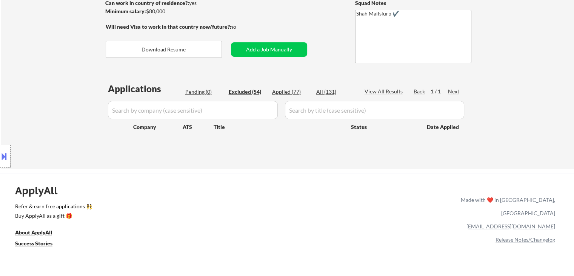
select select ""excluded__expired_""
select select ""excluded""
select select ""excluded__expired_""
select select ""excluded""
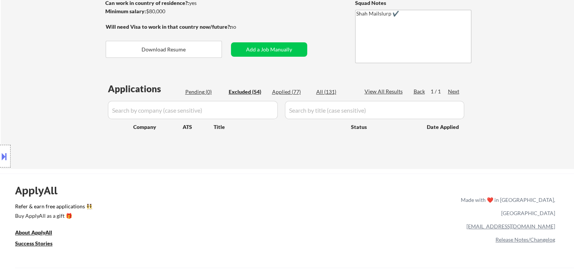
select select ""excluded__location_""
select select ""excluded""
select select ""excluded__expired_""
select select ""excluded__location_""
select select ""excluded""
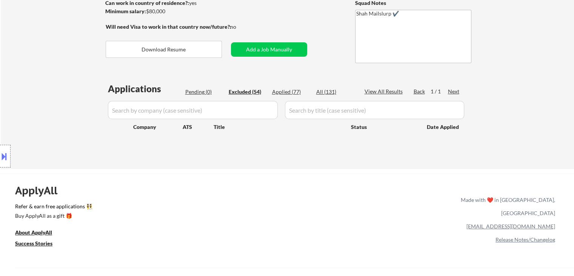
select select ""excluded__location_""
select select ""excluded__expired_""
select select ""excluded__location_""
select select ""excluded__expired_""
select select ""excluded""
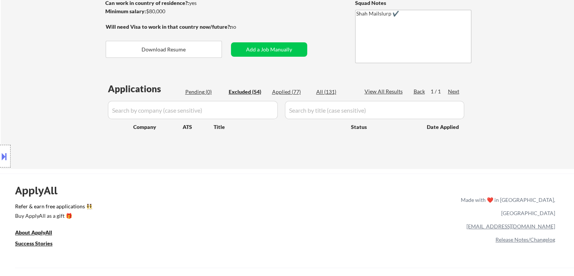
select select ""excluded""
select select ""excluded__location_""
select select ""excluded""
select select ""excluded__location_""
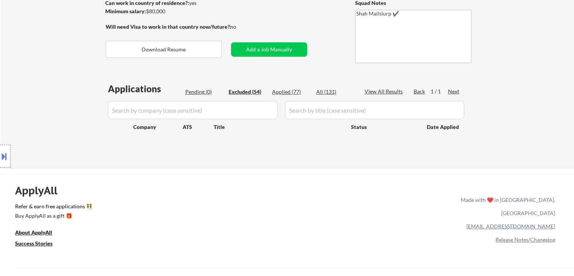
select select ""excluded""
select select ""excluded__location_""
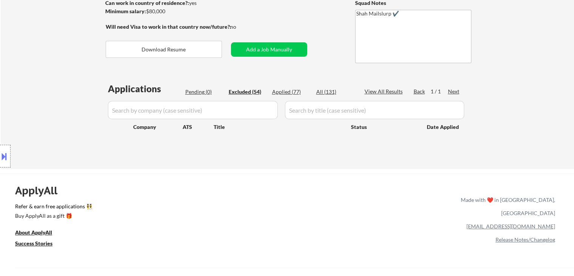
select select ""excluded__bad_match_""
select select ""excluded__location_""
select select ""excluded""
select select ""excluded__other_""
select select ""excluded__expired_""
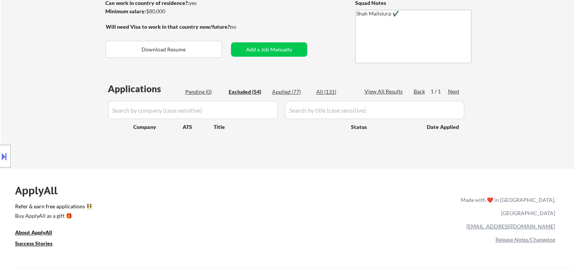
select select ""excluded__location_""
select select ""excluded__expired_""
select select ""excluded__other_""
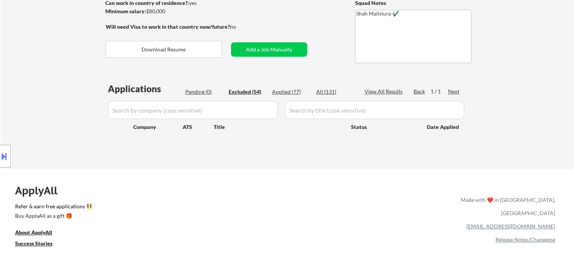
select select ""excluded__expired_""
select select ""excluded__other_""
select select ""excluded__expired_""
select select ""excluded__location_""
select select ""excluded__expired_""
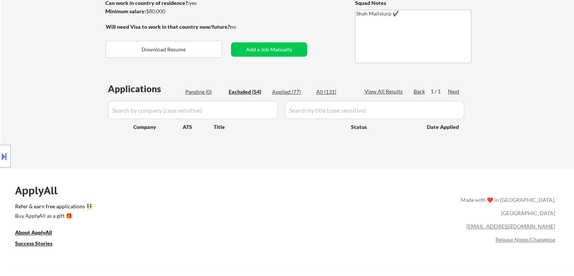
select select ""excluded__expired_""
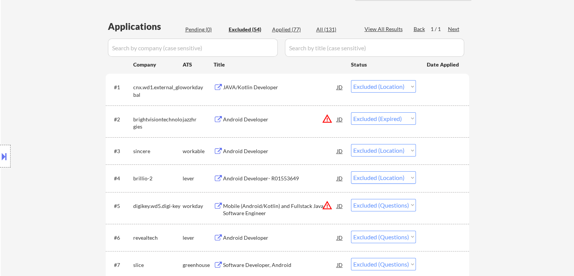
scroll to position [151, 0]
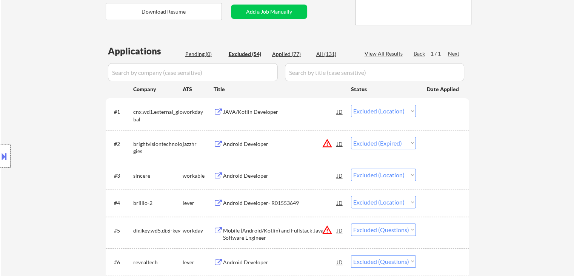
click at [4, 147] on div at bounding box center [5, 156] width 11 height 23
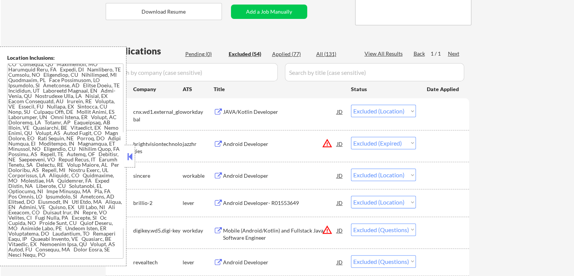
click at [79, 154] on textarea at bounding box center [65, 160] width 116 height 195
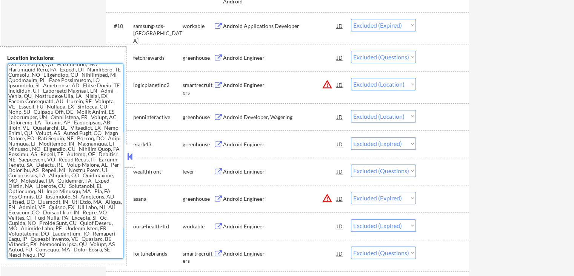
scroll to position [529, 0]
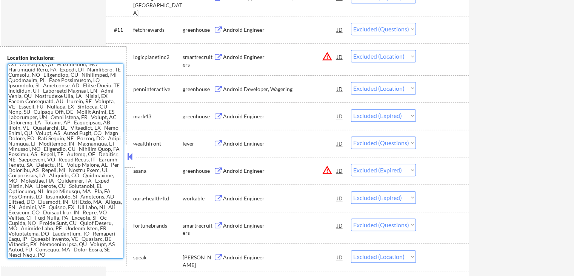
drag, startPoint x: 66, startPoint y: 224, endPoint x: 60, endPoint y: 208, distance: 16.6
click at [66, 223] on textarea at bounding box center [65, 160] width 116 height 195
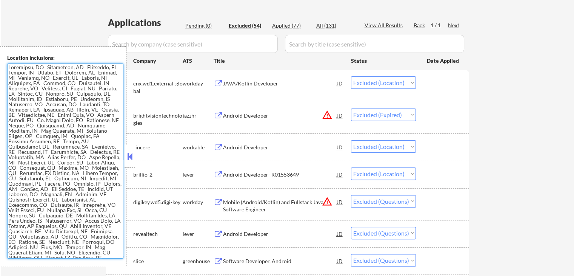
scroll to position [113, 0]
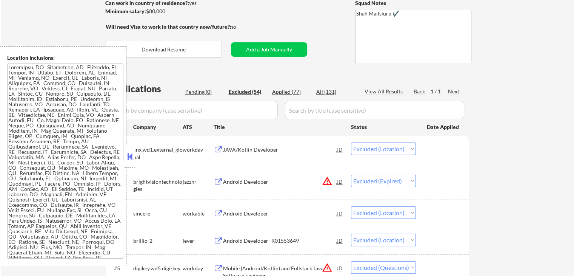
click at [130, 155] on button at bounding box center [130, 156] width 8 height 11
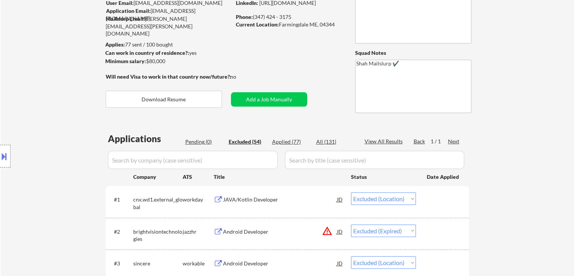
scroll to position [38, 0]
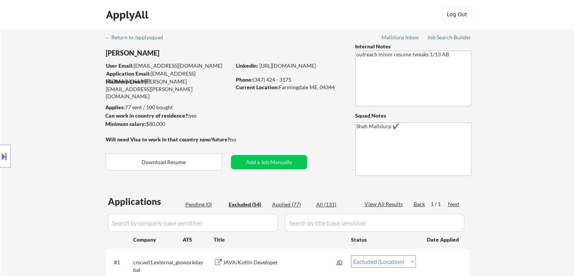
scroll to position [0, 0]
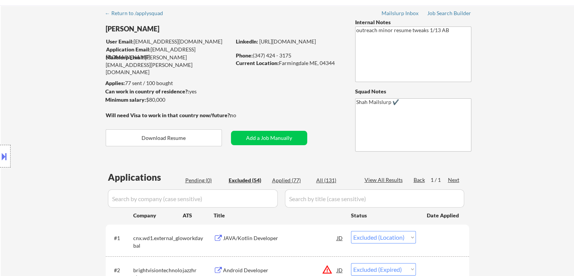
scroll to position [38, 0]
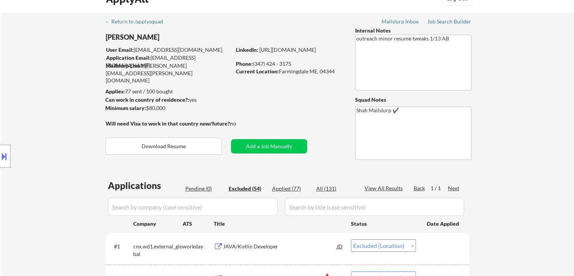
scroll to position [0, 0]
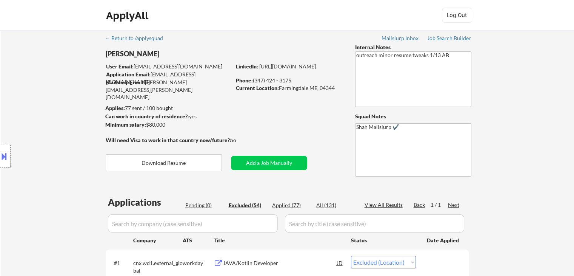
click at [96, 186] on div "Location Inclusions:" at bounding box center [67, 155] width 135 height 219
click at [285, 205] on div "Applied (77)" at bounding box center [291, 205] width 38 height 8
select select ""applied""
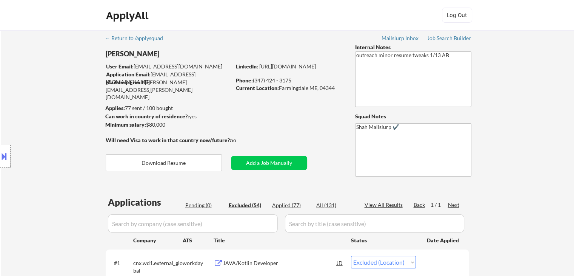
select select ""applied""
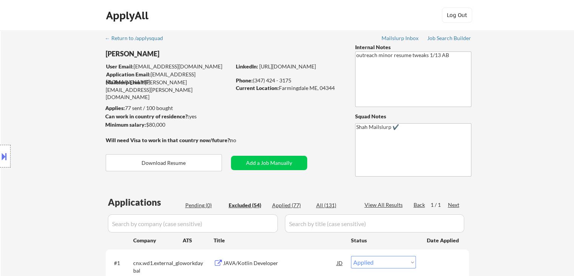
select select ""applied""
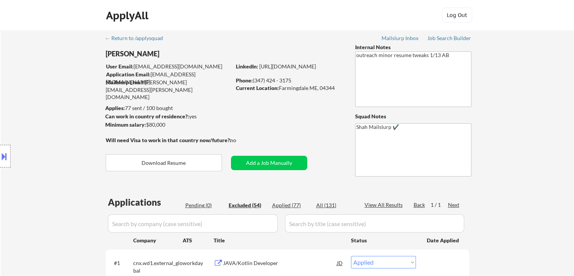
select select ""applied""
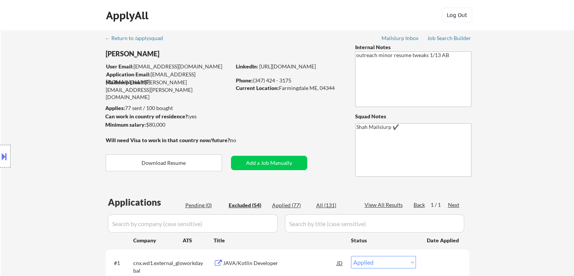
select select ""applied""
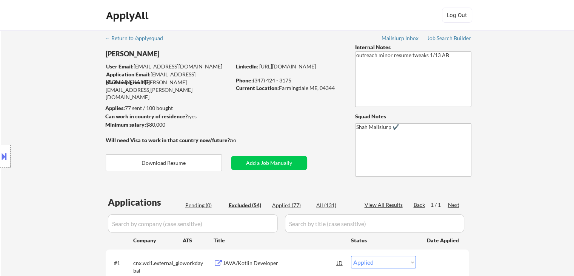
select select ""applied""
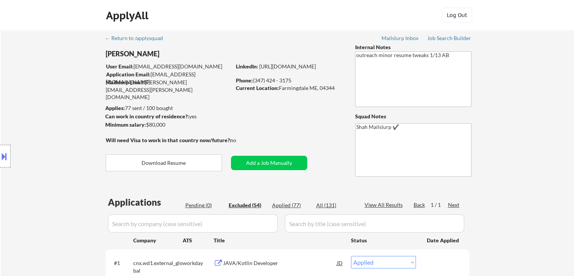
select select ""applied""
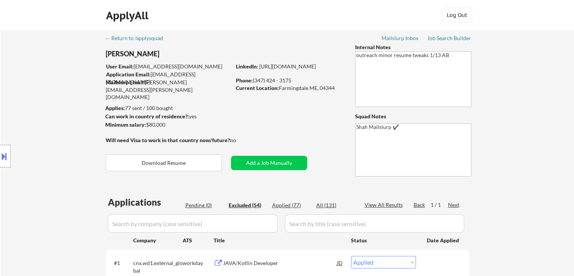
select select ""applied""
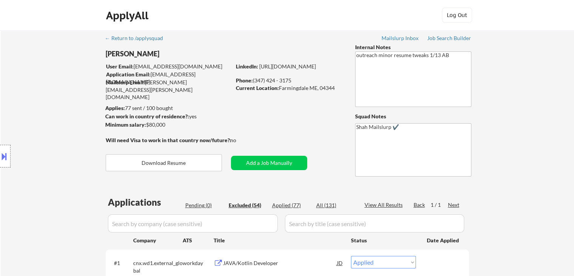
select select ""applied""
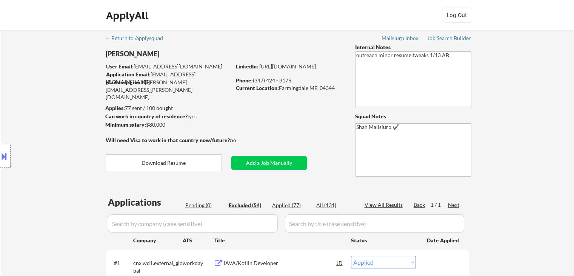
select select ""applied""
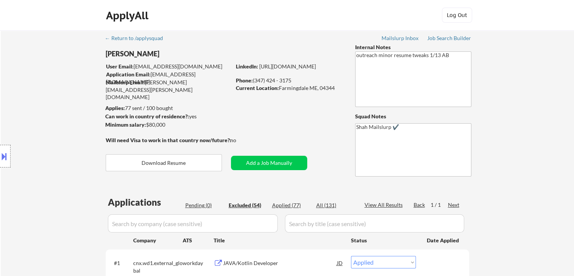
select select ""applied""
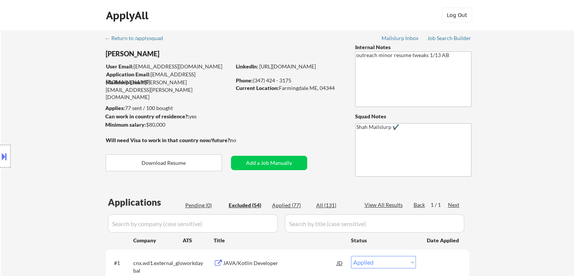
select select ""applied""
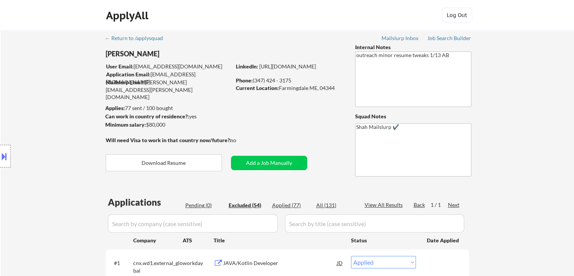
select select ""applied""
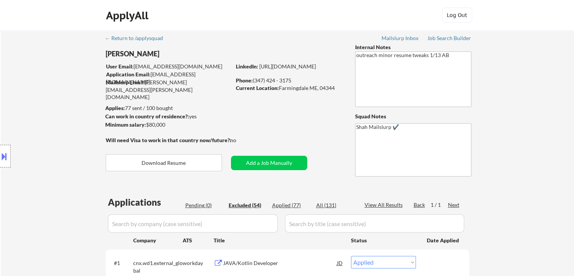
select select ""applied""
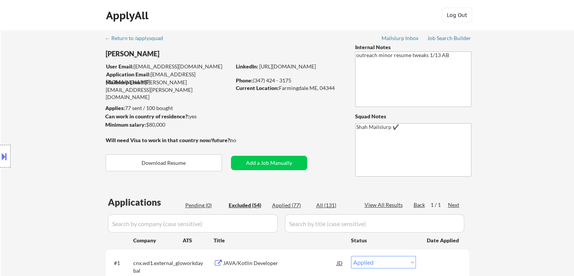
select select ""applied""
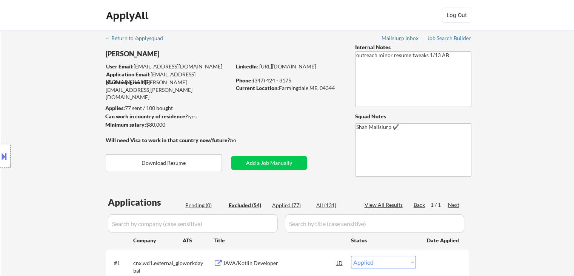
select select ""applied""
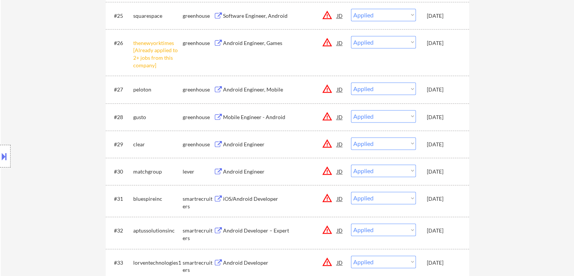
scroll to position [906, 0]
